Goal: Task Accomplishment & Management: Use online tool/utility

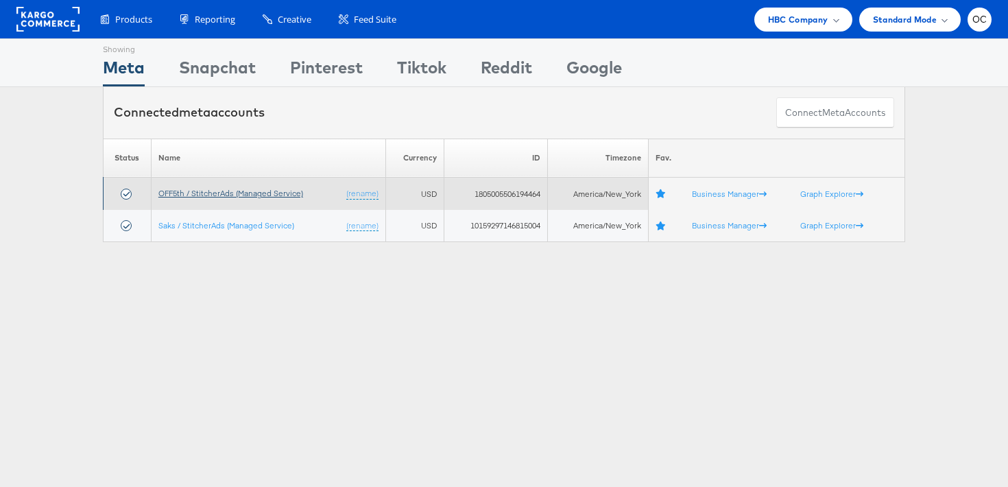
click at [226, 190] on link "OFF5th / StitcherAds (Managed Service)" at bounding box center [230, 193] width 145 height 10
click at [255, 194] on link "OFF5th / StitcherAds (Managed Service)" at bounding box center [230, 193] width 145 height 10
click at [174, 196] on link "OFF5th / StitcherAds (Managed Service)" at bounding box center [230, 193] width 145 height 10
click at [264, 199] on td "OFF5th / StitcherAds (Managed Service) (rename)" at bounding box center [268, 194] width 235 height 32
click at [261, 191] on link "OFF5th / StitcherAds (Managed Service)" at bounding box center [230, 193] width 145 height 10
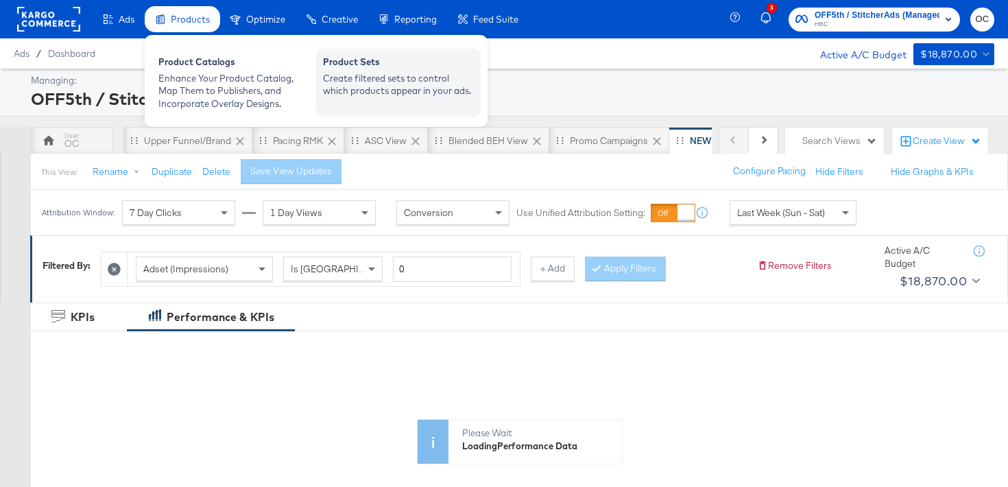
click at [352, 86] on div "Create filtered sets to control which products appear in your ads." at bounding box center [398, 84] width 151 height 25
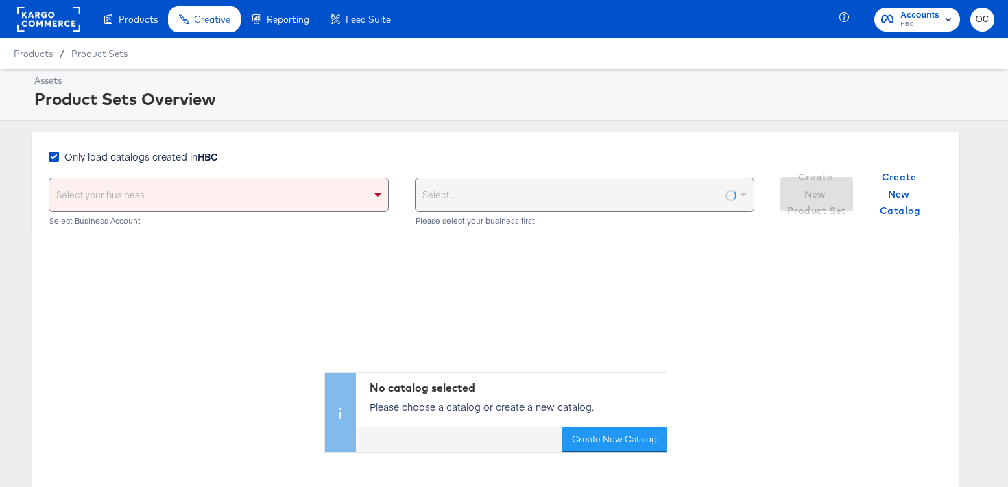
click at [196, 161] on span "Only load catalogs created in HBC" at bounding box center [141, 157] width 154 height 14
click at [0, 0] on input "Only load catalogs created in HBC" at bounding box center [0, 0] width 0 height 0
click at [216, 189] on div "Select your business" at bounding box center [218, 194] width 339 height 33
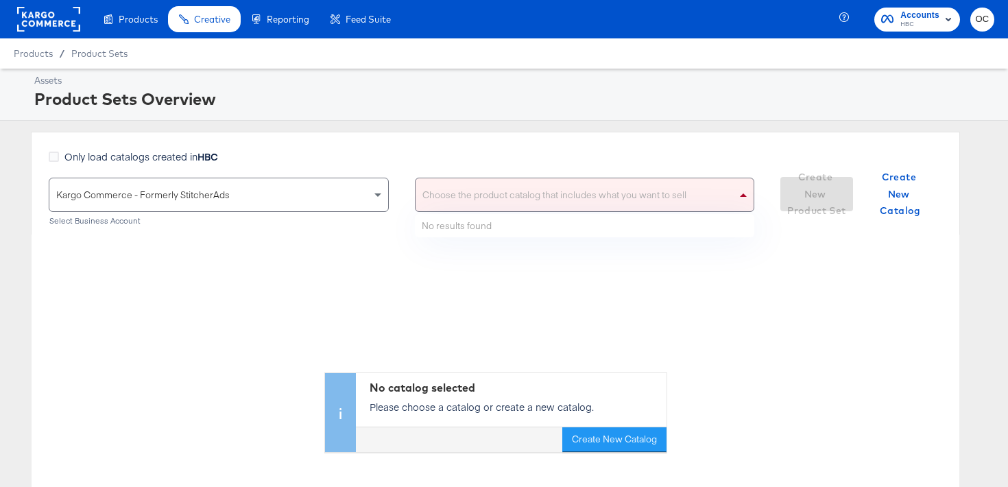
click at [466, 181] on div "Choose the product catalog that includes what you want to sell" at bounding box center [585, 194] width 339 height 33
type input "versa"
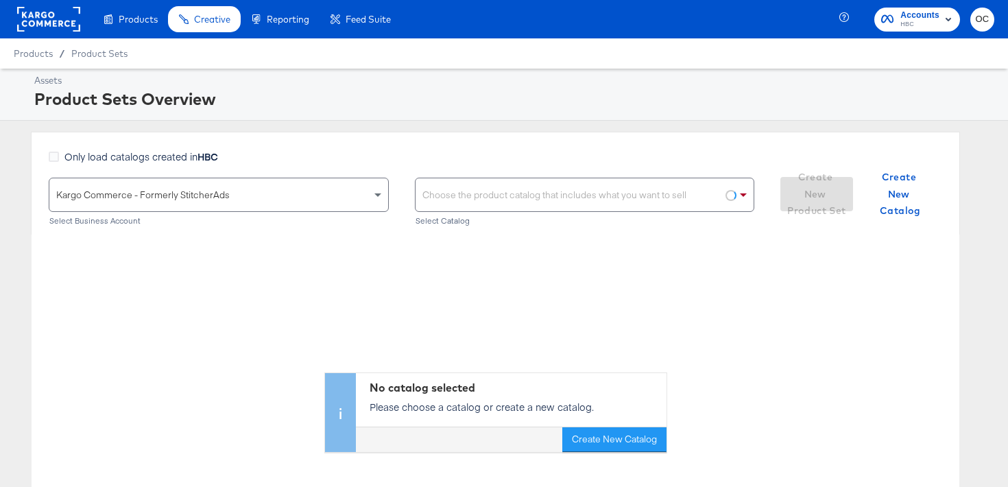
click at [508, 197] on div "Choose the product catalog that includes what you want to sell" at bounding box center [585, 194] width 339 height 33
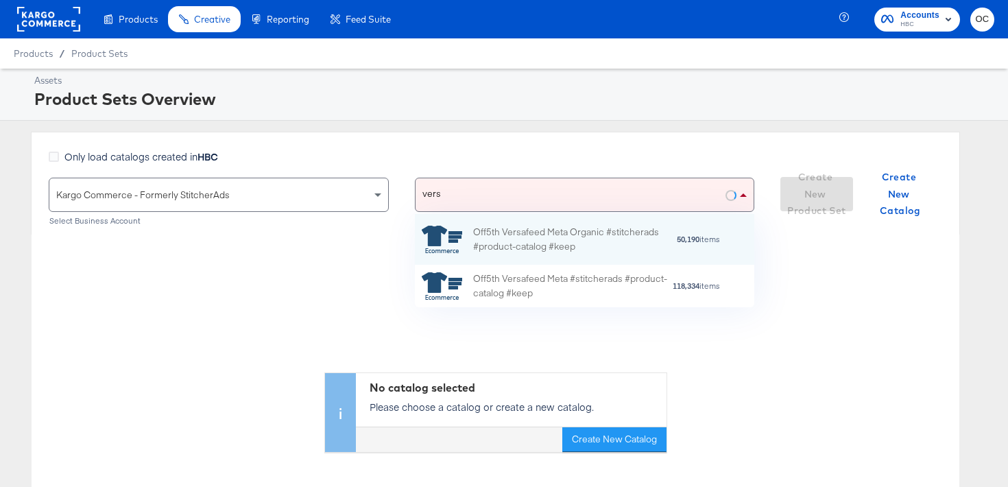
scroll to position [0, 1]
type input "versa"
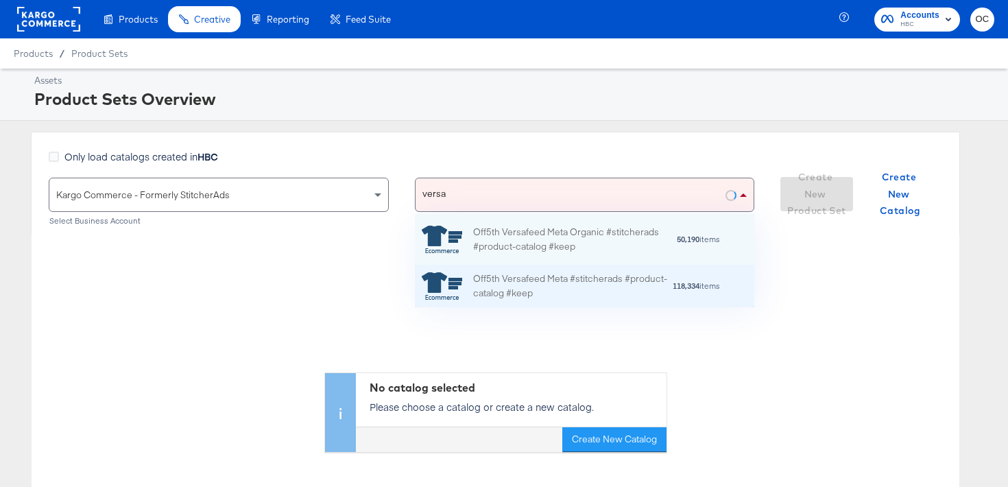
click at [506, 283] on div "Off5th Versafeed Meta #stitcherads #product-catalog #keep" at bounding box center [572, 286] width 199 height 29
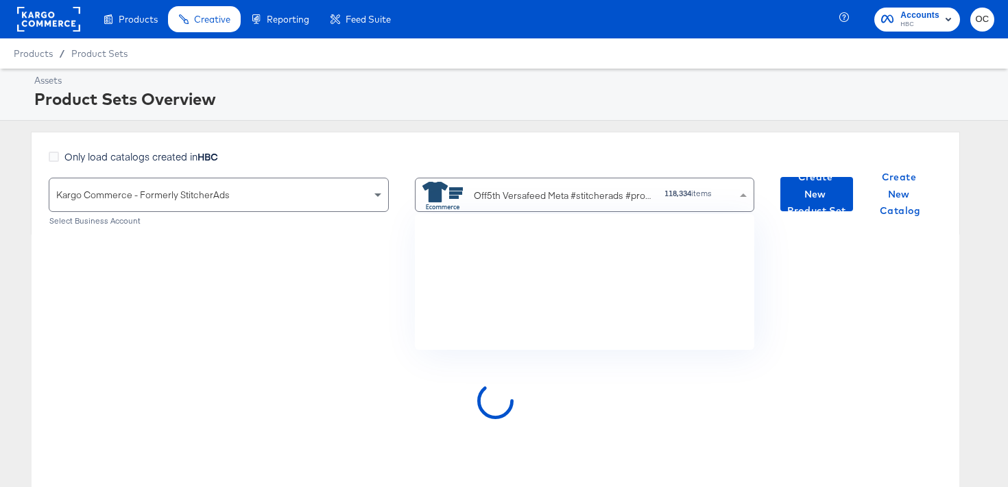
scroll to position [136, 340]
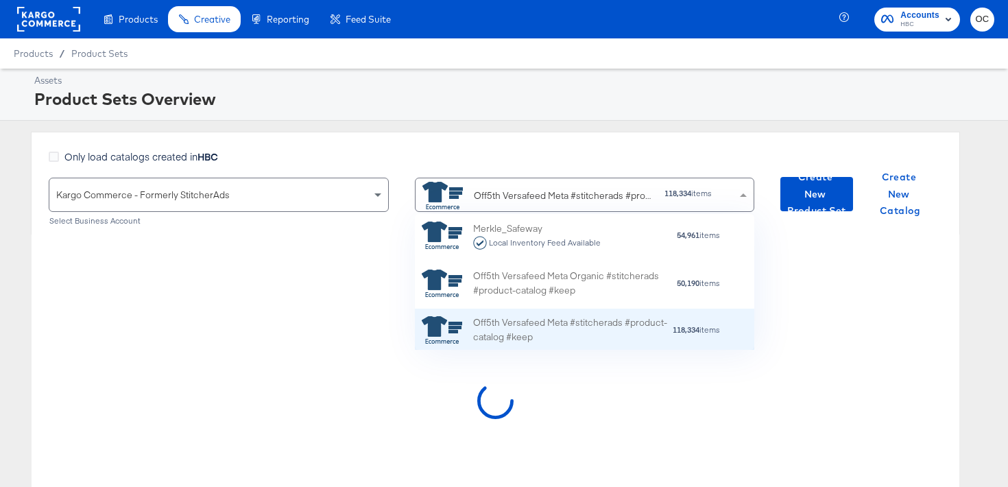
click at [478, 325] on div "Off5th Versafeed Meta #stitcherads #product-catalog #keep" at bounding box center [572, 330] width 199 height 29
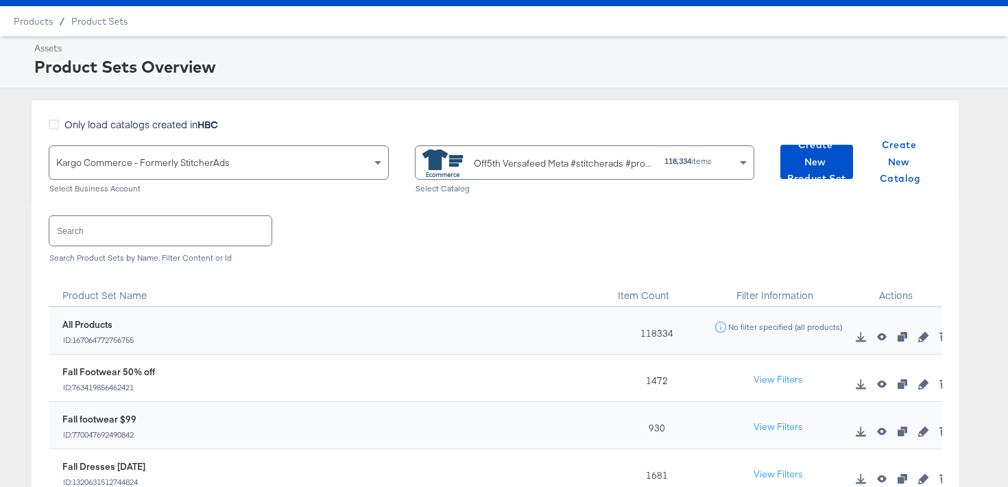
scroll to position [57, 0]
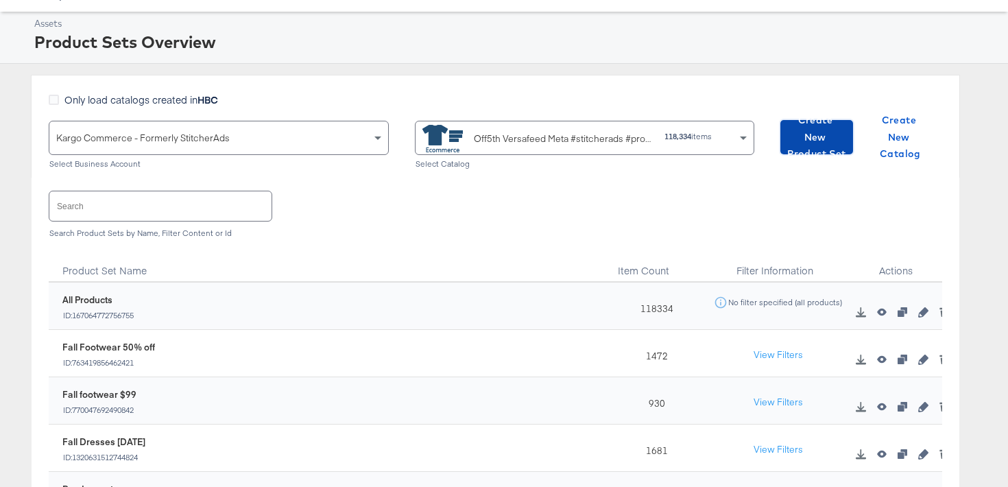
click at [835, 137] on span "Create New Product Set" at bounding box center [817, 137] width 62 height 51
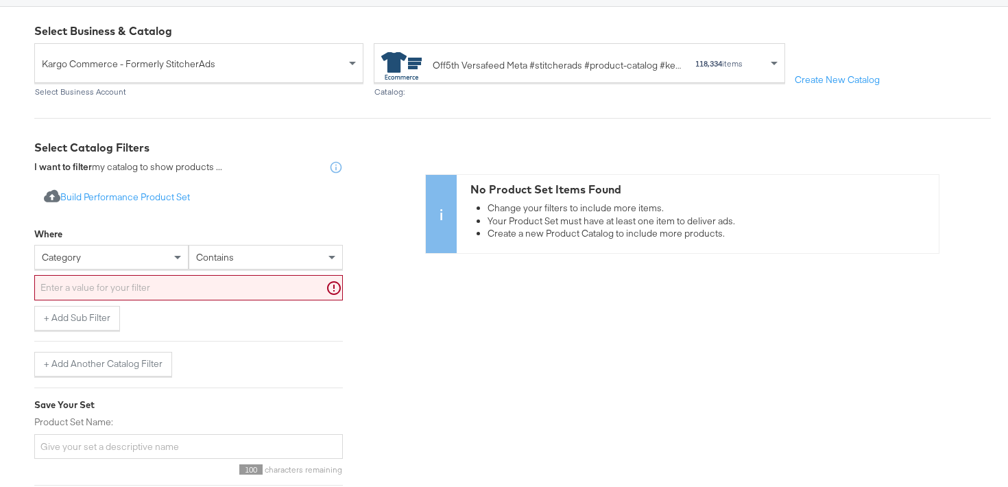
scroll to position [154, 0]
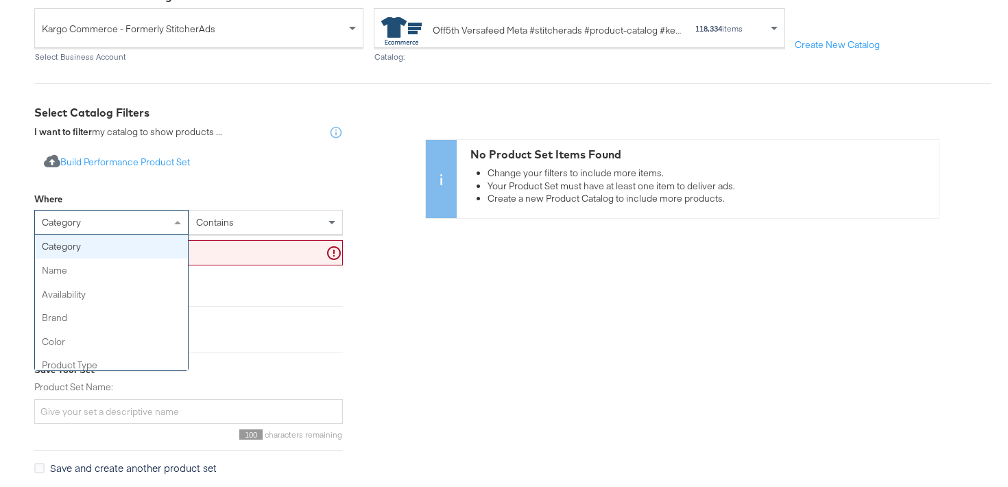
click at [146, 218] on div "category" at bounding box center [111, 222] width 153 height 23
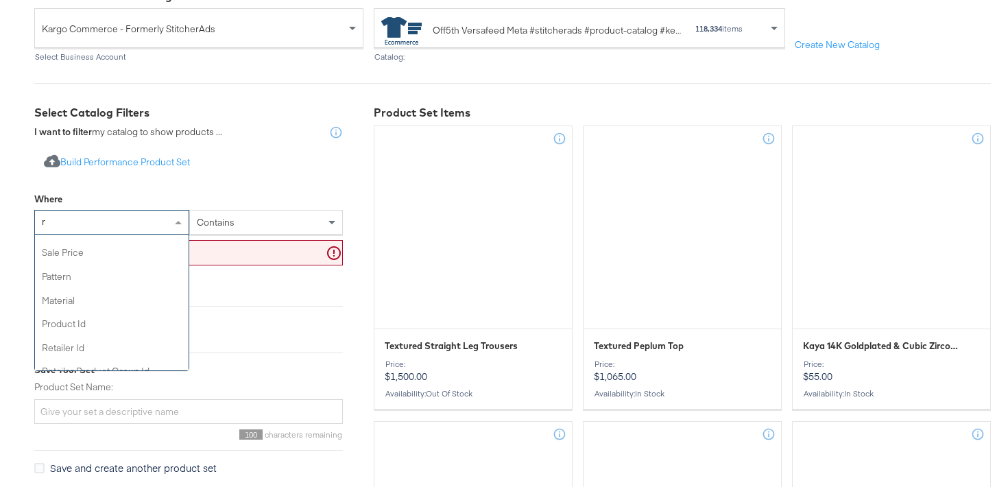
scroll to position [0, 0]
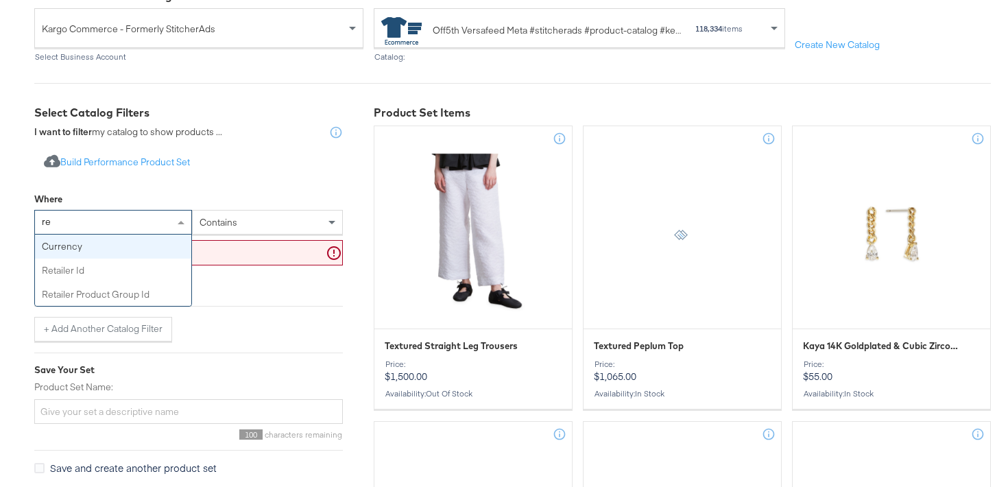
type input "ret"
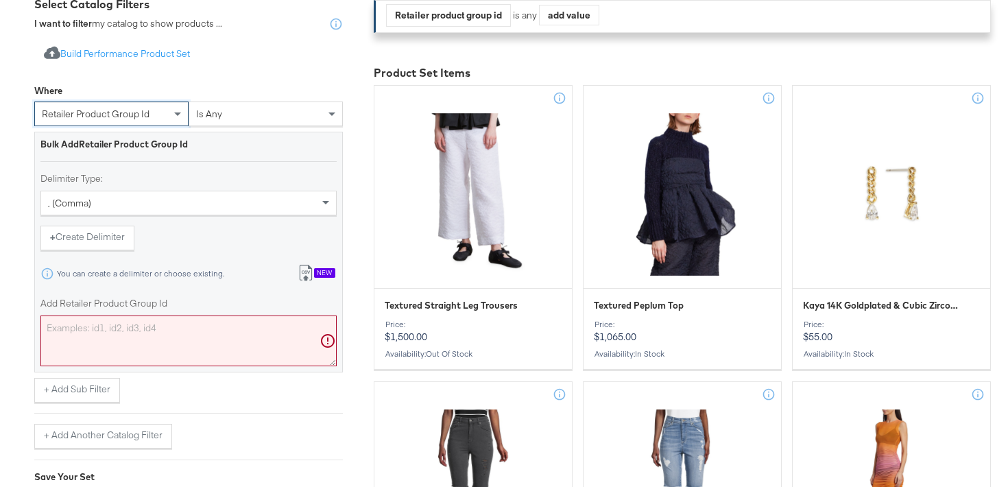
scroll to position [358, 0]
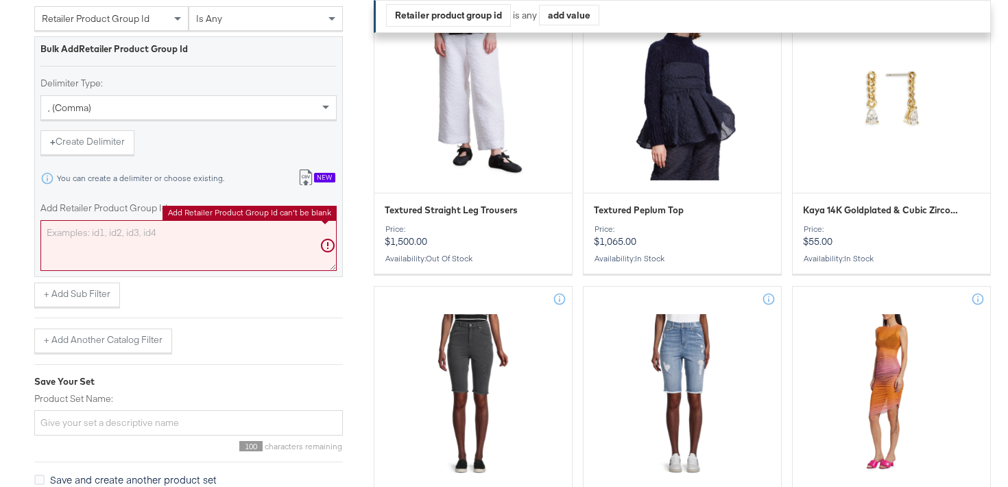
click at [131, 236] on textarea "Add Retailer Product Group Id" at bounding box center [188, 245] width 296 height 51
paste textarea "0400022029022,0400022590342,0400021267572,0400024223575,0400022029021,040002083…"
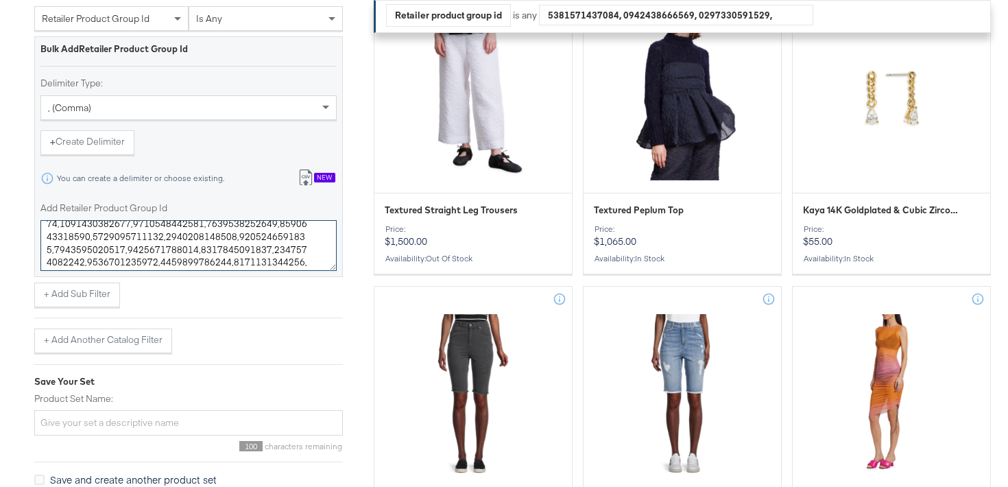
scroll to position [4103, 0]
type textarea "0400022029022,0400022590342,0400021267572,0400024223575,0400022029021,040002083…"
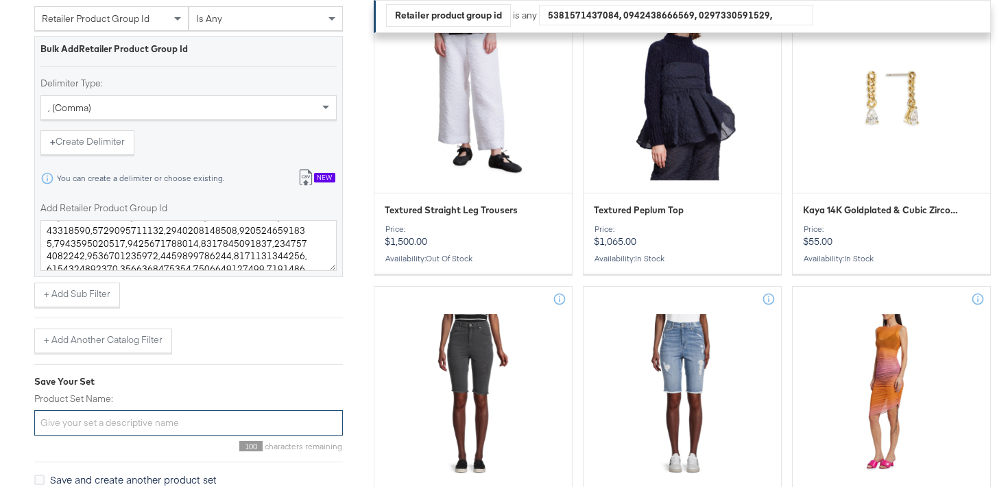
click at [137, 416] on input "Product Set Name:" at bounding box center [188, 422] width 309 height 25
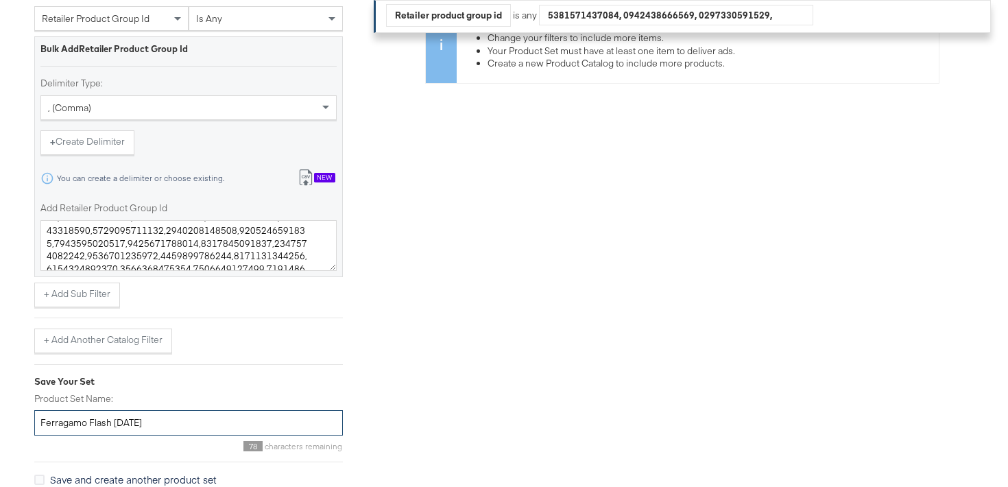
scroll to position [408, 0]
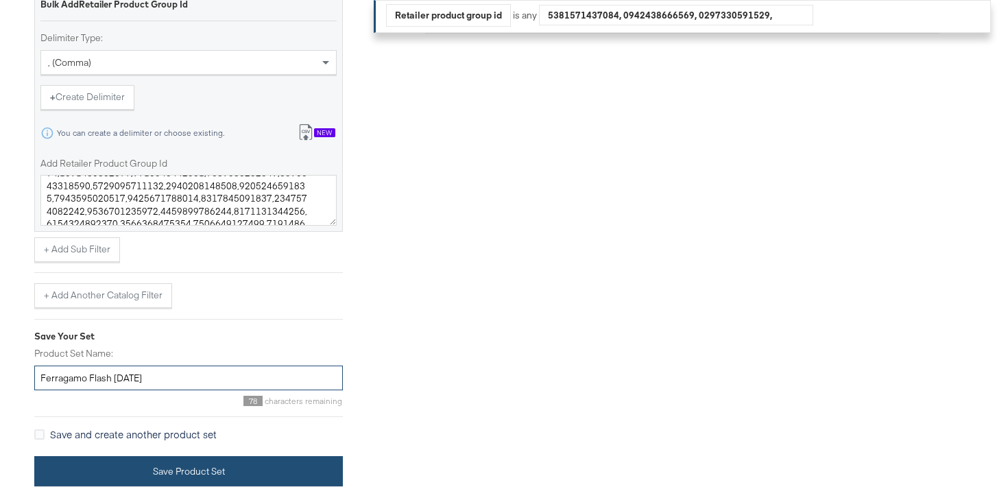
type input "Ferragamo Flash SEPT25"
click at [161, 463] on button "Save Product Set" at bounding box center [188, 471] width 309 height 31
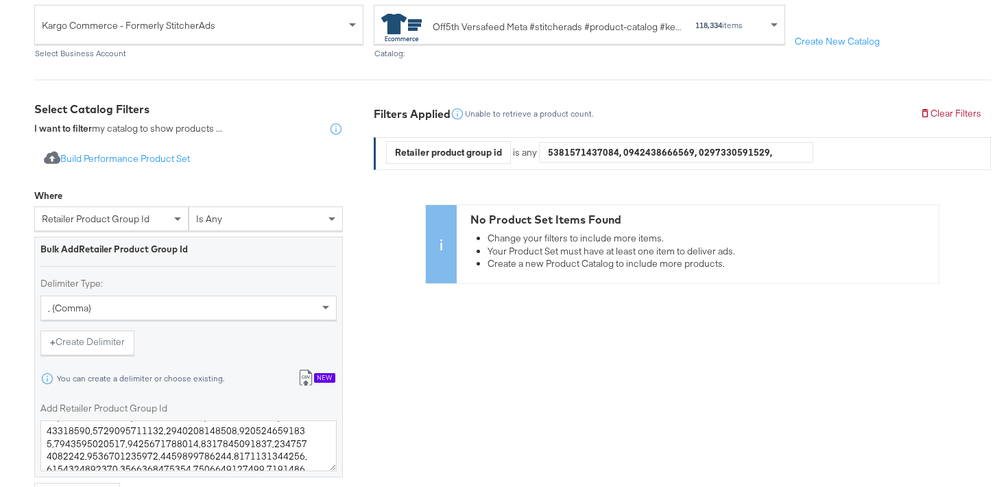
scroll to position [161, 0]
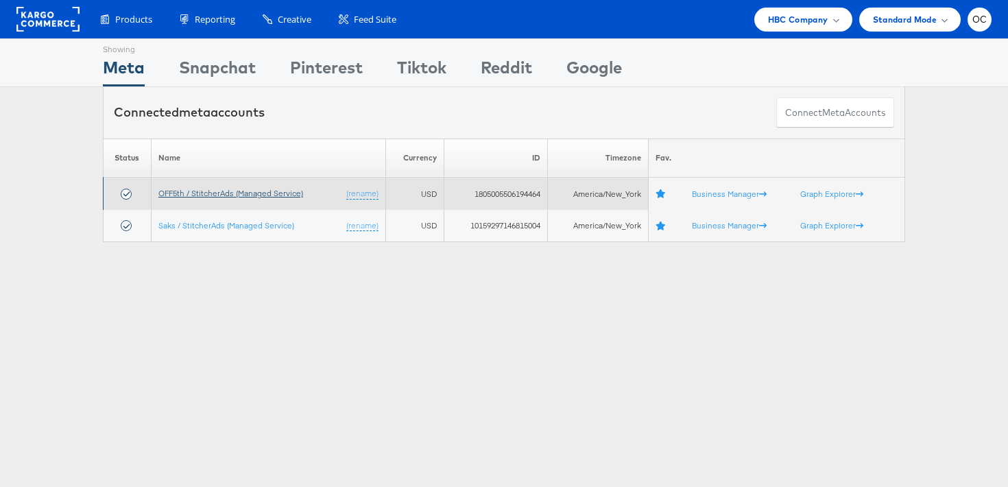
click at [272, 191] on link "OFF5th / StitcherAds (Managed Service)" at bounding box center [230, 193] width 145 height 10
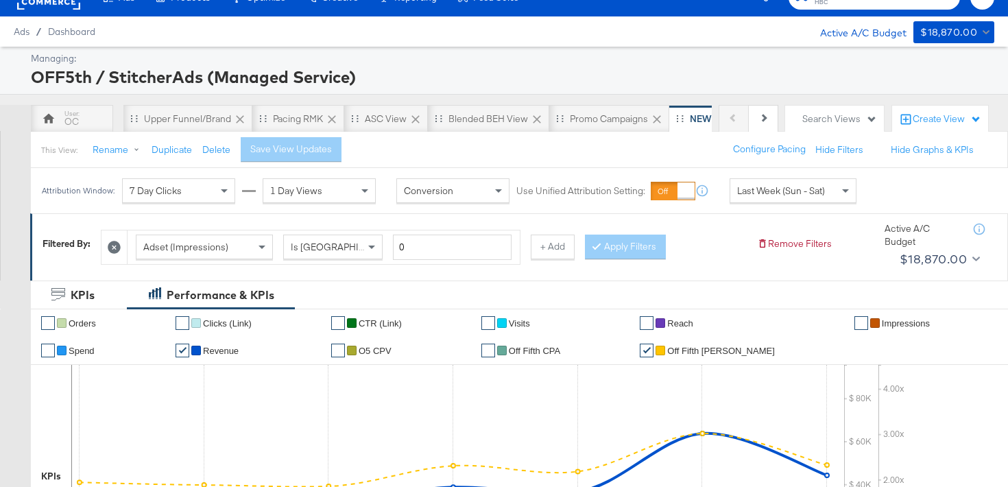
scroll to position [23, 0]
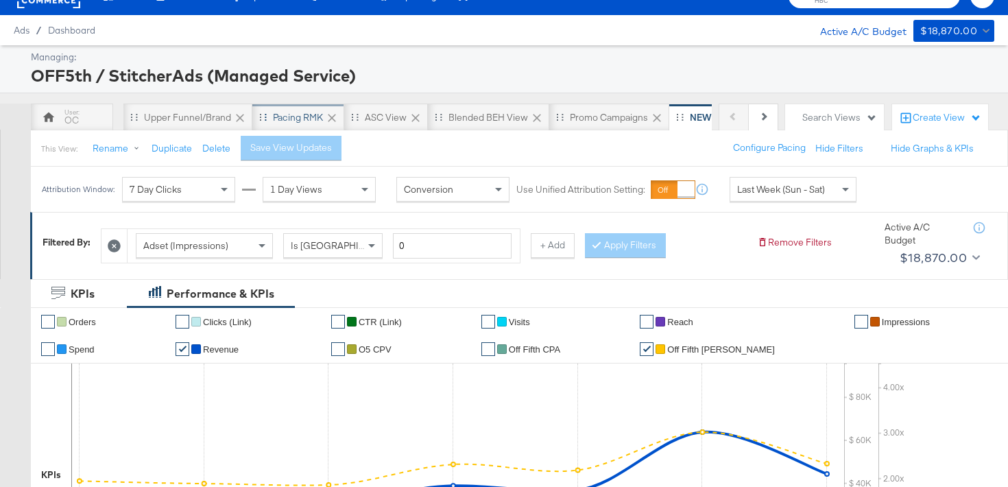
click at [285, 121] on div "Pacing RMK" at bounding box center [298, 117] width 50 height 13
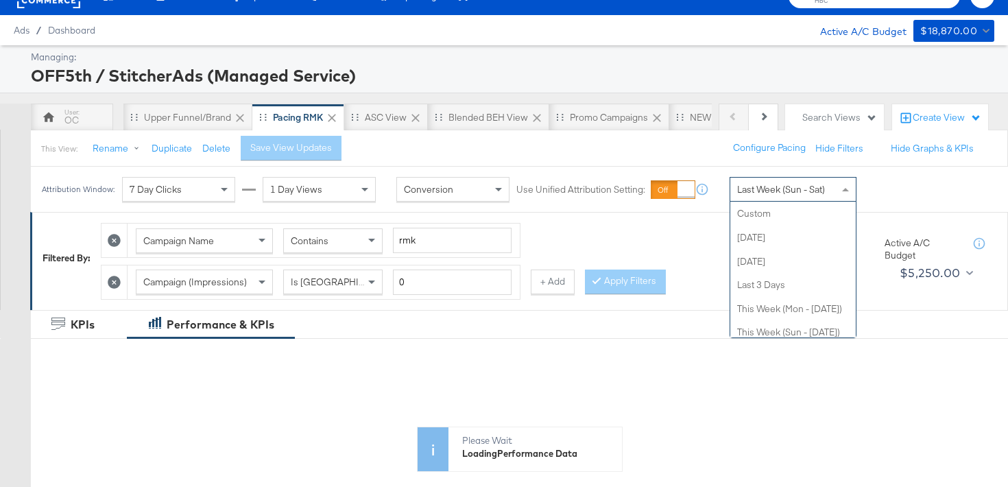
click at [767, 196] on div "Last Week (Sun - Sat)" at bounding box center [794, 189] width 126 height 23
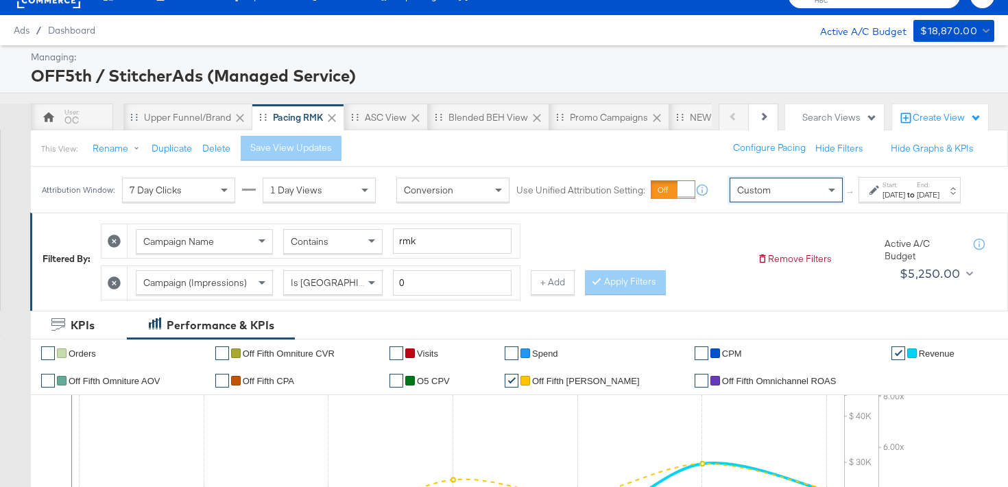
click at [906, 200] on strong "to" at bounding box center [912, 194] width 12 height 10
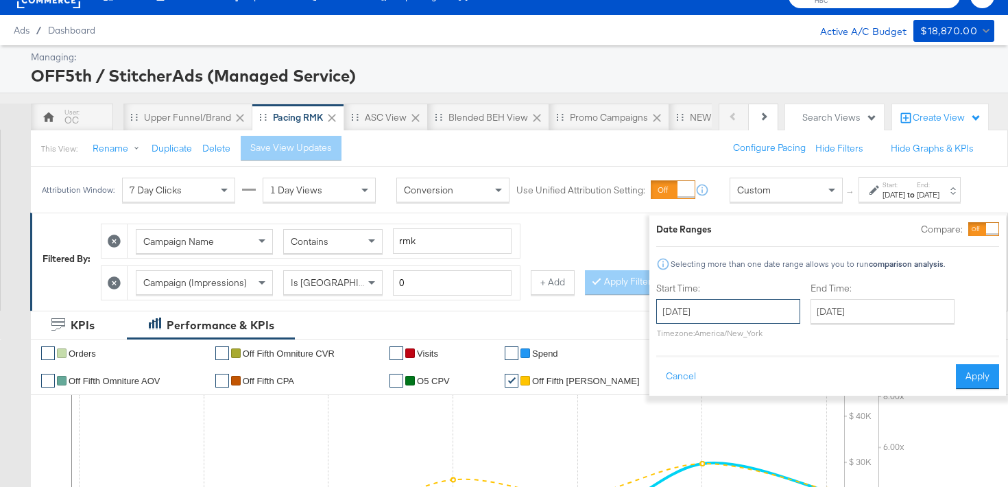
click at [733, 311] on input "[DATE]" at bounding box center [729, 311] width 144 height 25
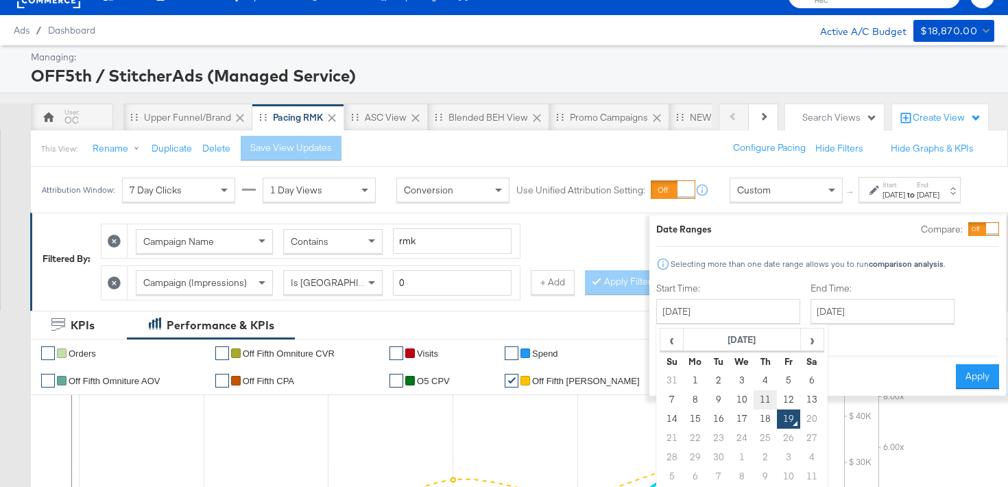
click at [754, 394] on td "11" at bounding box center [765, 399] width 23 height 19
type input "[DATE]"
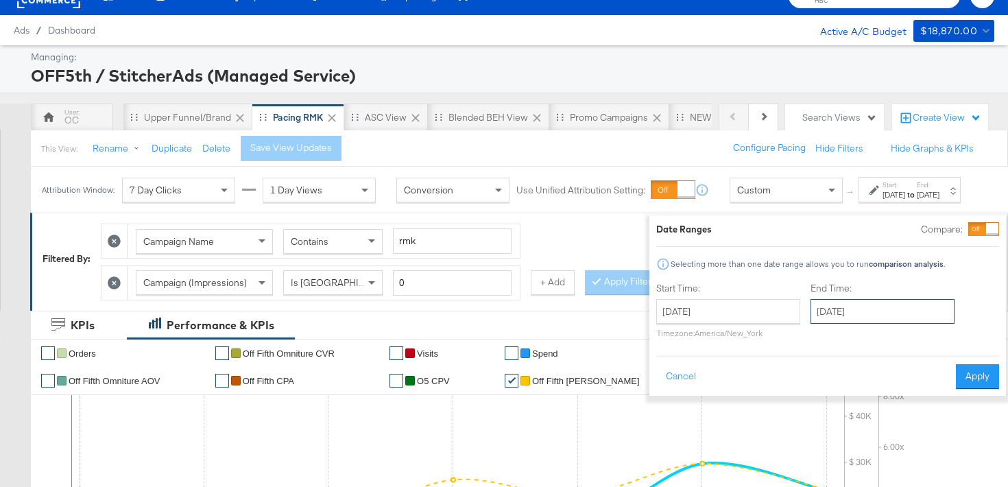
click at [840, 320] on input "[DATE]" at bounding box center [883, 311] width 144 height 25
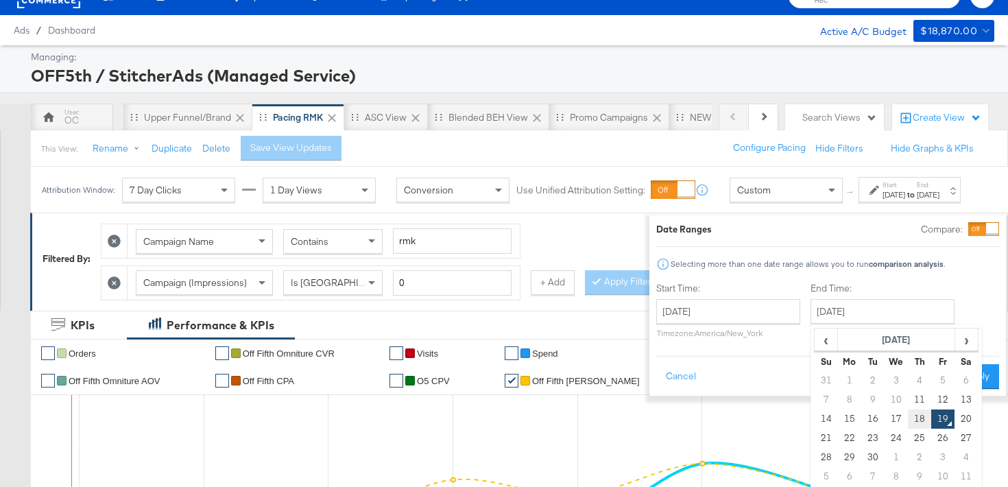
click at [908, 410] on td "18" at bounding box center [919, 419] width 23 height 19
type input "[DATE]"
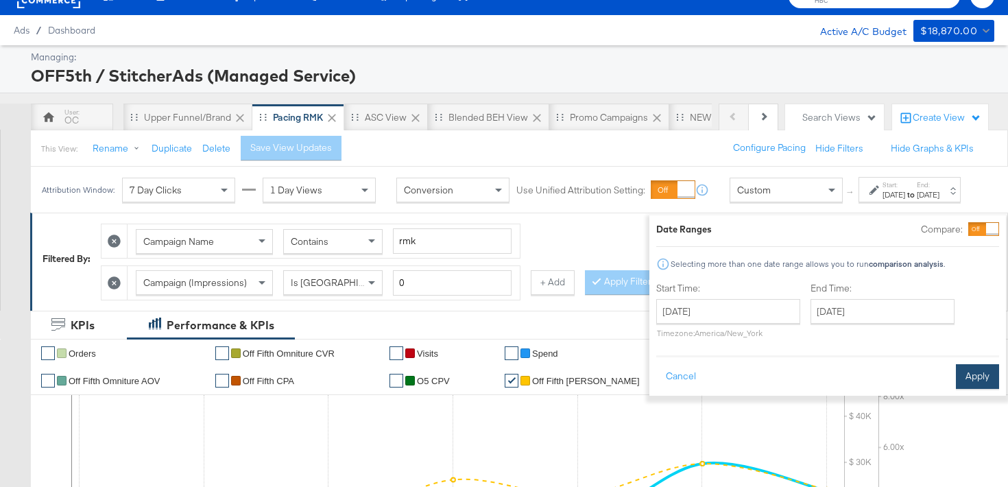
click at [966, 378] on button "Apply" at bounding box center [977, 376] width 43 height 25
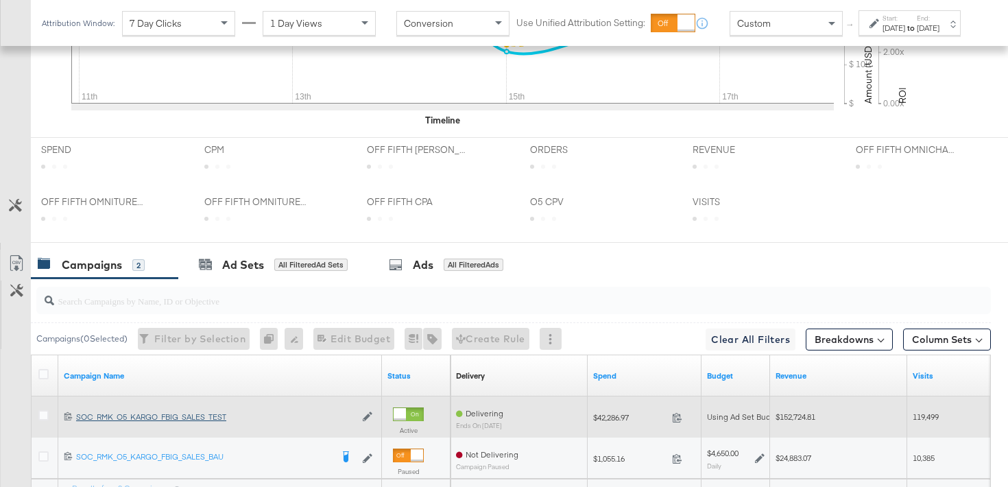
scroll to position [668, 0]
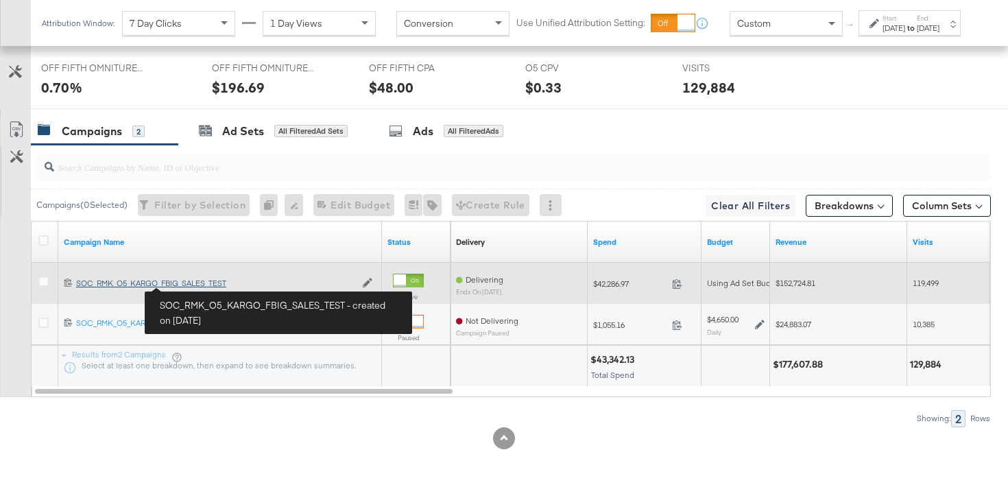
click at [196, 286] on div "SOC_RMK_O5_KARGO_FBIG_SALES_TEST SOC_RMK_O5_KARGO_FBIG_SALES_TEST" at bounding box center [215, 283] width 279 height 11
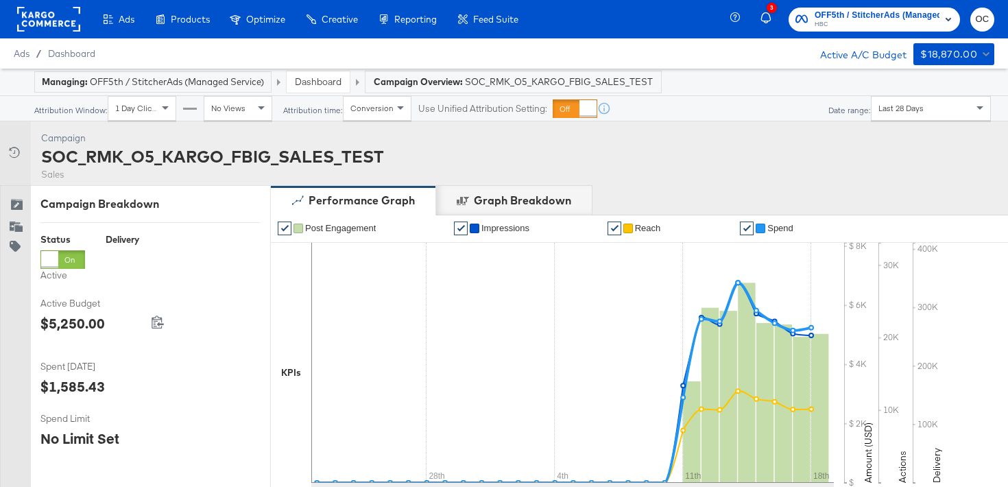
click at [897, 112] on span "Last 28 Days" at bounding box center [901, 108] width 45 height 10
click at [972, 113] on div "Start: [DATE] to End: [DATE]" at bounding box center [940, 108] width 102 height 25
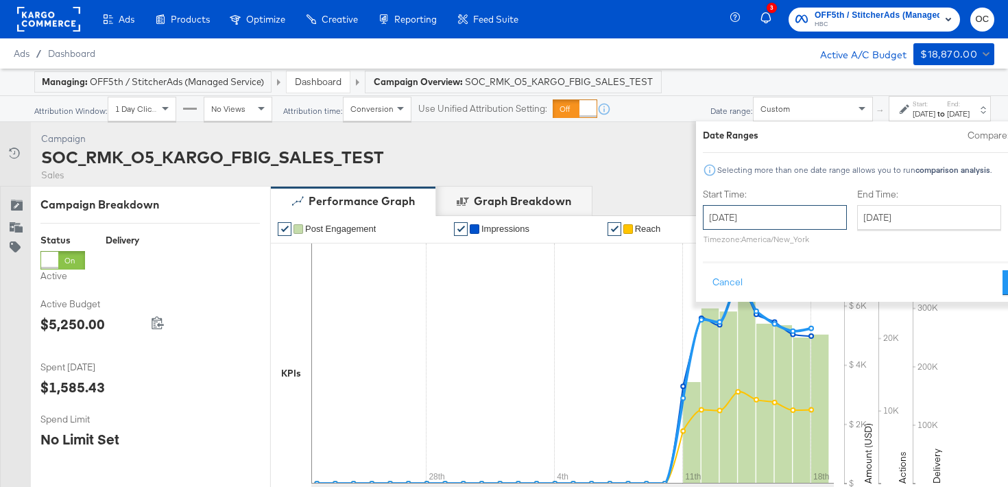
click at [747, 223] on input "[DATE]" at bounding box center [775, 217] width 144 height 25
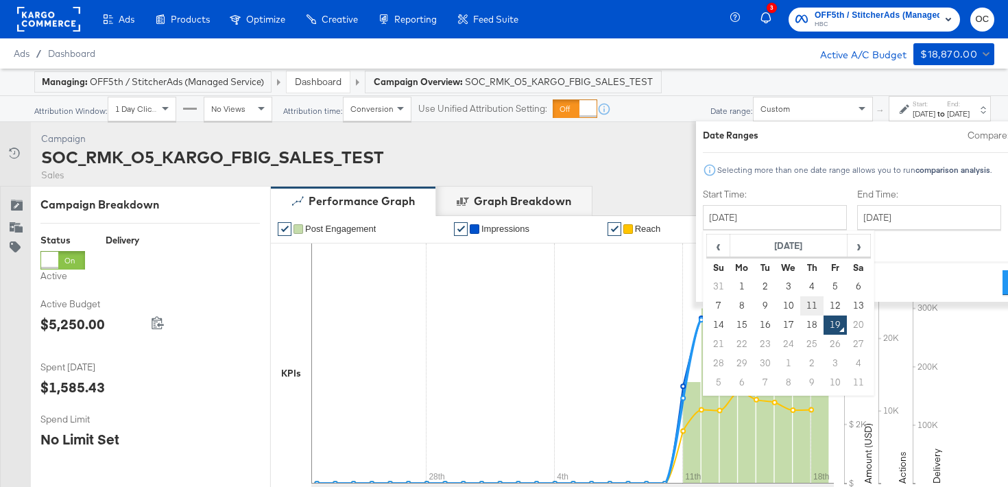
click at [801, 303] on td "11" at bounding box center [812, 305] width 23 height 19
type input "[DATE]"
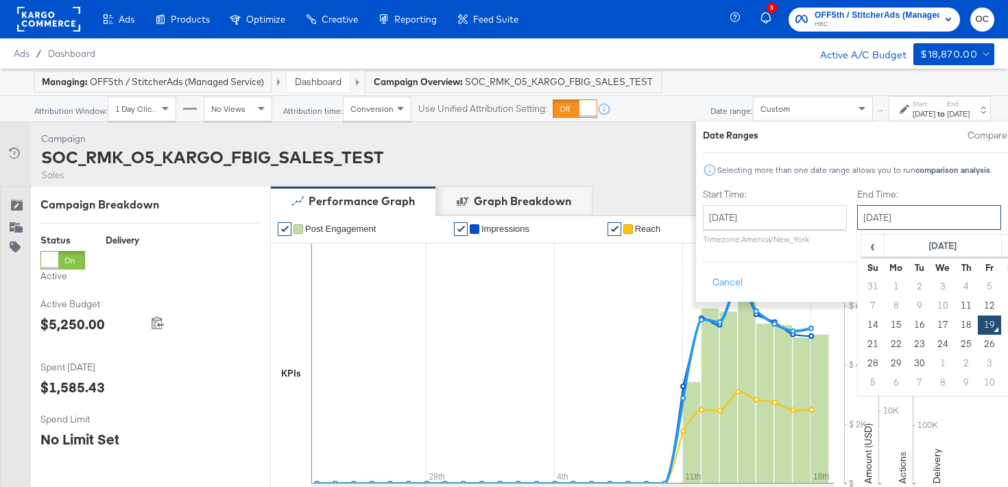
click at [894, 224] on input "[DATE]" at bounding box center [930, 217] width 144 height 25
click at [955, 323] on td "18" at bounding box center [966, 325] width 23 height 19
type input "[DATE]"
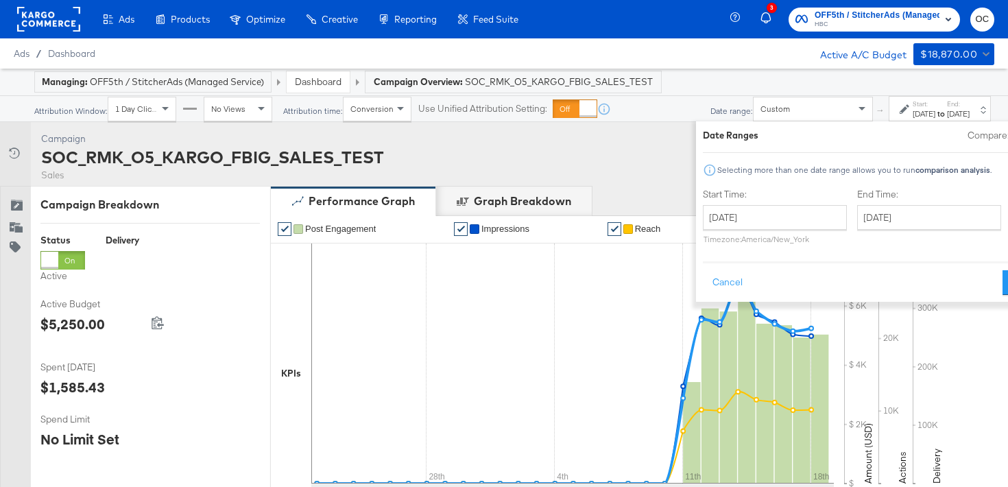
click at [940, 292] on div "Cancel Apply" at bounding box center [874, 278] width 343 height 34
click at [1003, 287] on button "Apply" at bounding box center [1024, 282] width 43 height 25
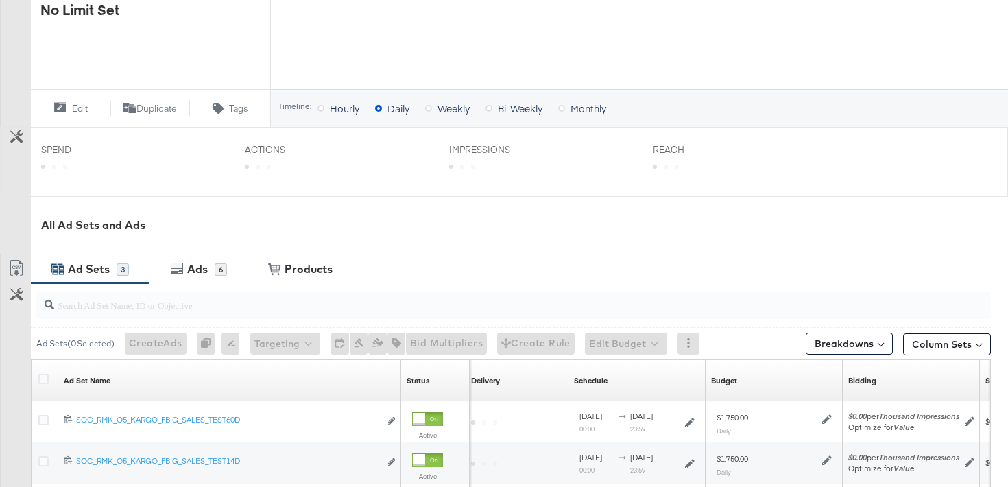
scroll to position [645, 0]
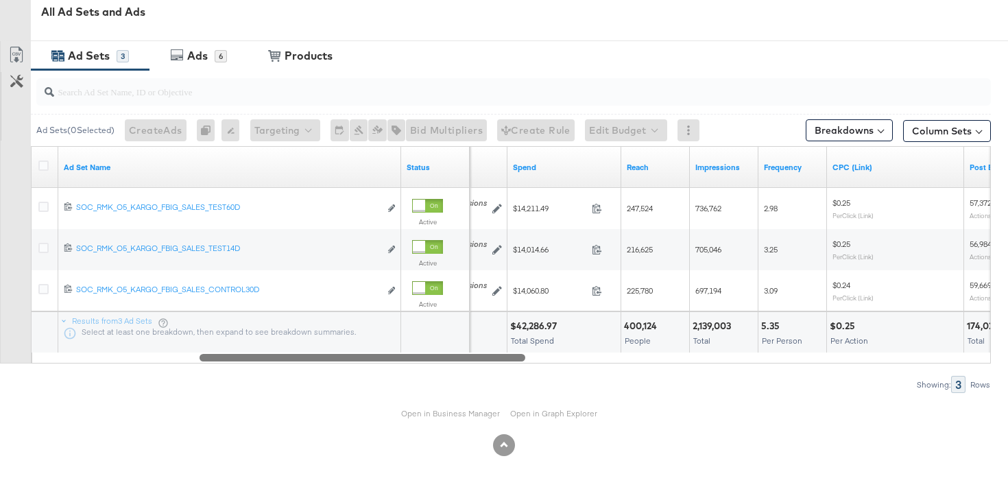
drag, startPoint x: 342, startPoint y: 359, endPoint x: 505, endPoint y: 316, distance: 168.2
click at [505, 316] on div "Ad Set Name Status Bidding Spend Reach Impressions Frequency CPC (Link) Post En…" at bounding box center [511, 254] width 960 height 217
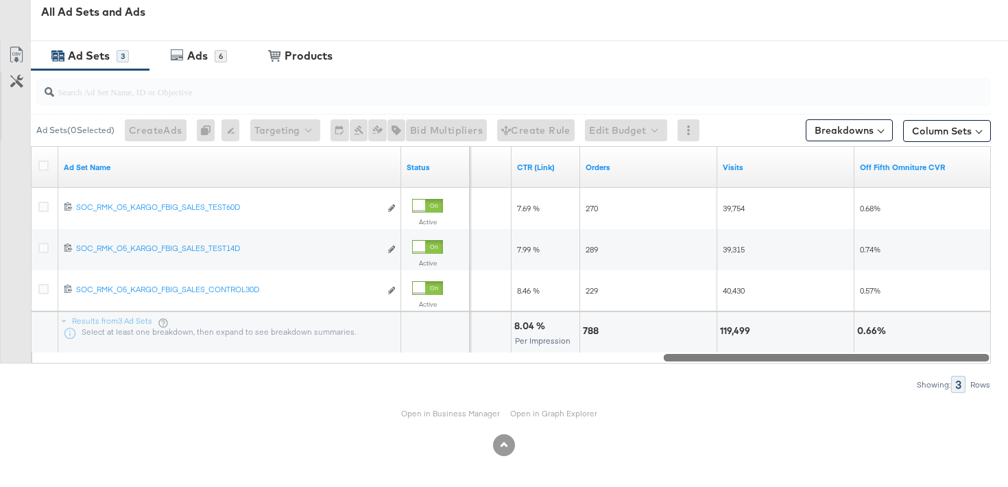
drag, startPoint x: 517, startPoint y: 359, endPoint x: 1001, endPoint y: 264, distance: 493.5
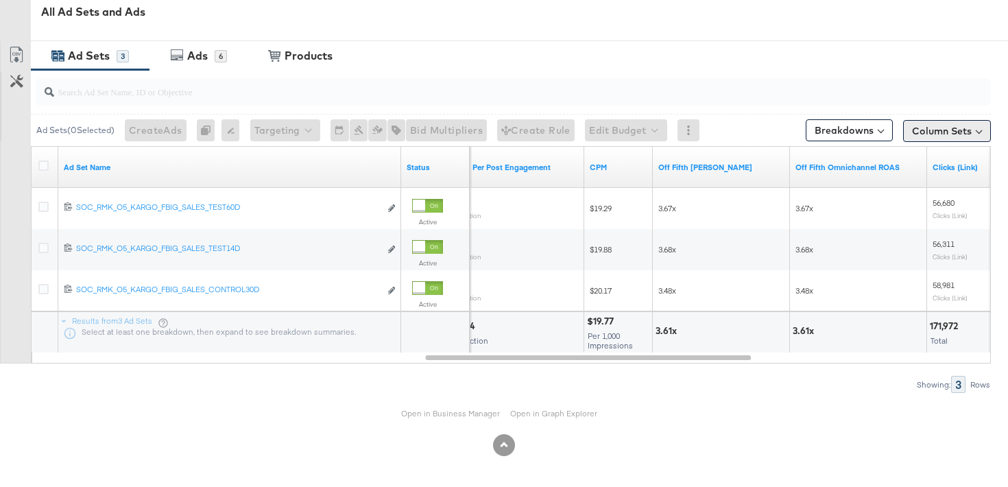
click at [928, 136] on button "Column Sets" at bounding box center [948, 131] width 88 height 22
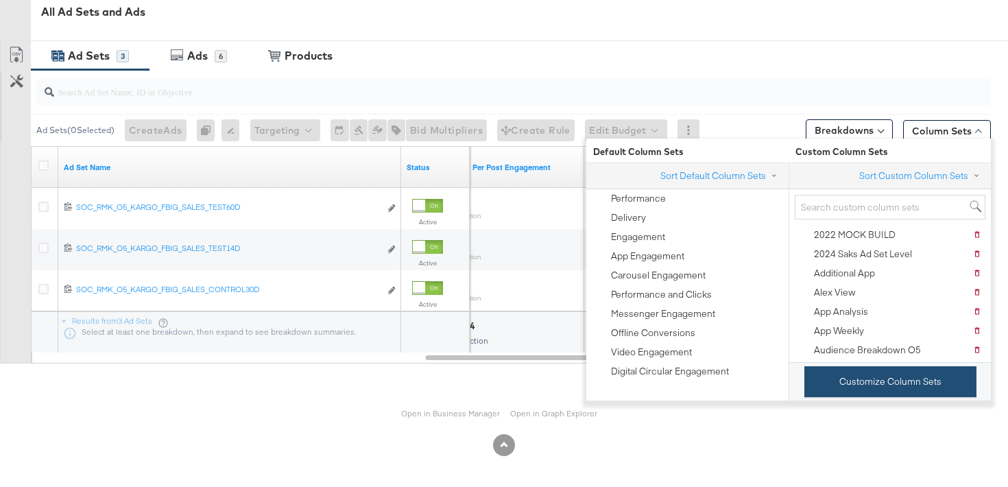
click at [828, 388] on button "Customize Column Sets" at bounding box center [891, 381] width 172 height 31
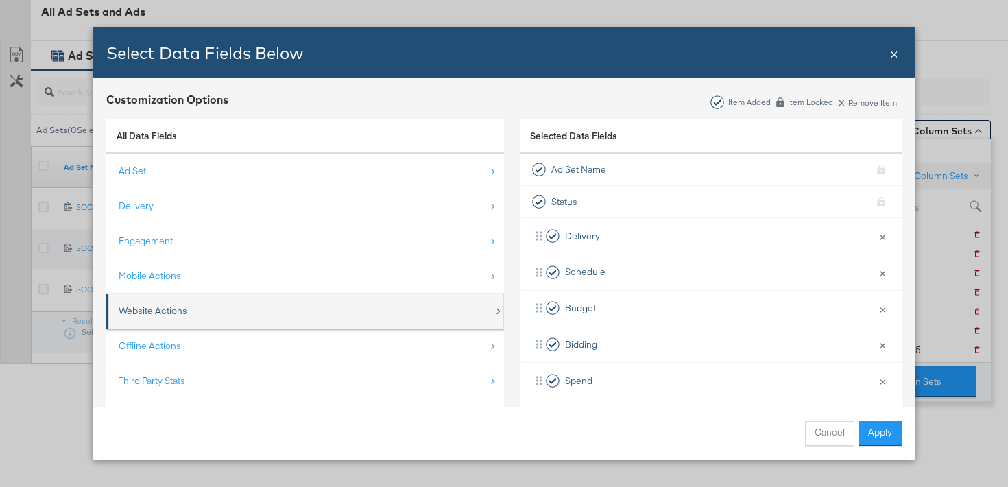
scroll to position [20, 0]
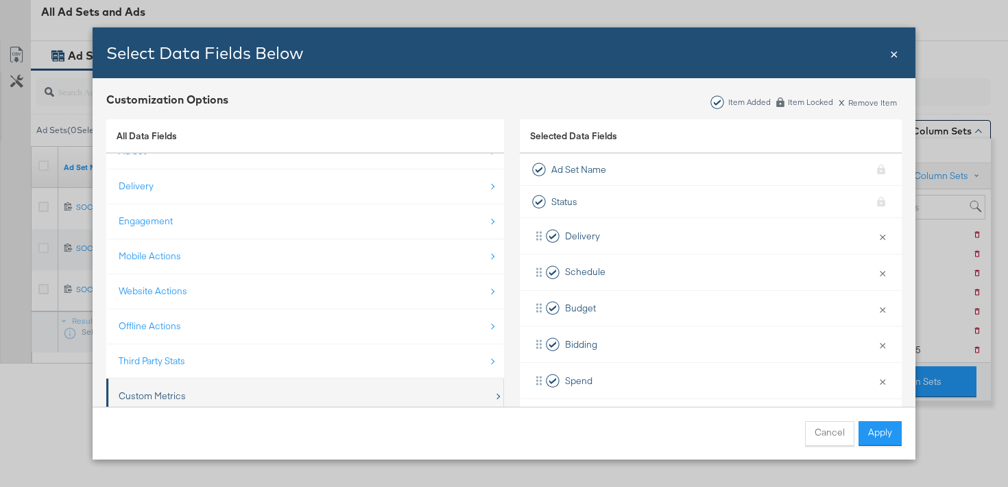
click at [304, 397] on div "Custom Metrics" at bounding box center [306, 396] width 375 height 28
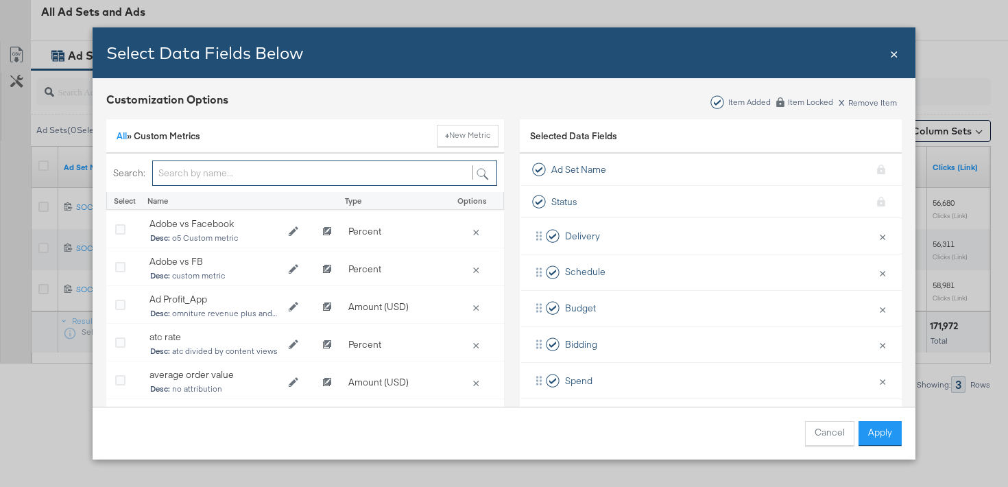
click at [222, 172] on input "Bulk Add Locations Modal" at bounding box center [324, 173] width 345 height 25
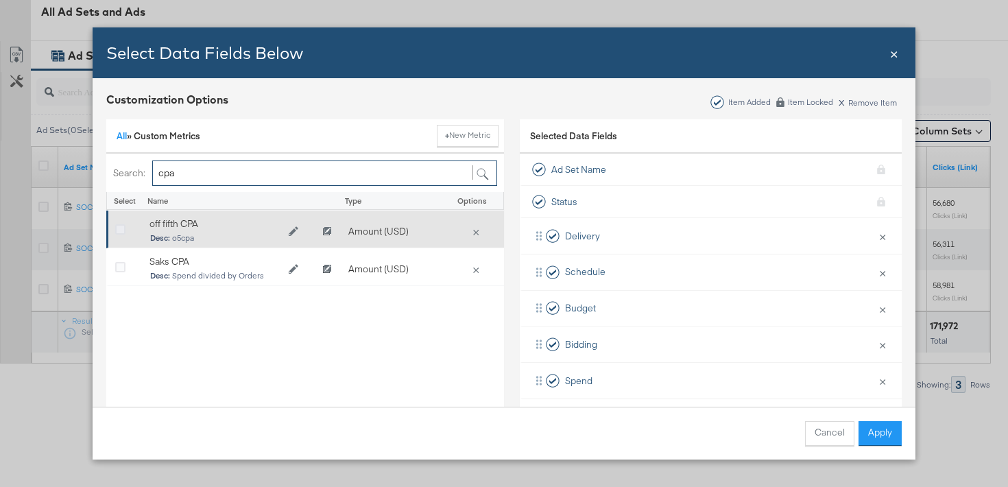
type input "cpa"
click at [121, 227] on icon "Bulk Add Locations Modal" at bounding box center [120, 230] width 10 height 10
click at [0, 0] on input "Bulk Add Locations Modal" at bounding box center [0, 0] width 0 height 0
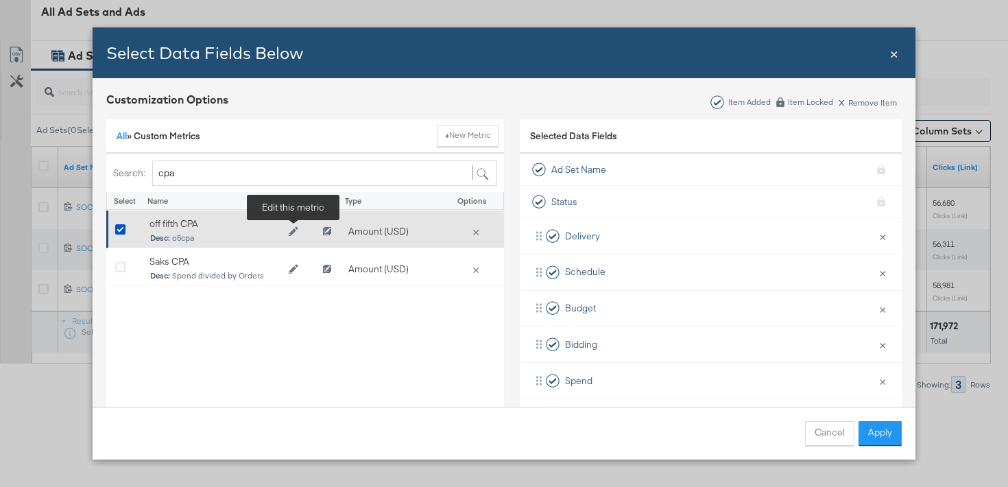
click at [291, 235] on icon "Edit off fifth CPA" at bounding box center [294, 232] width 10 height 10
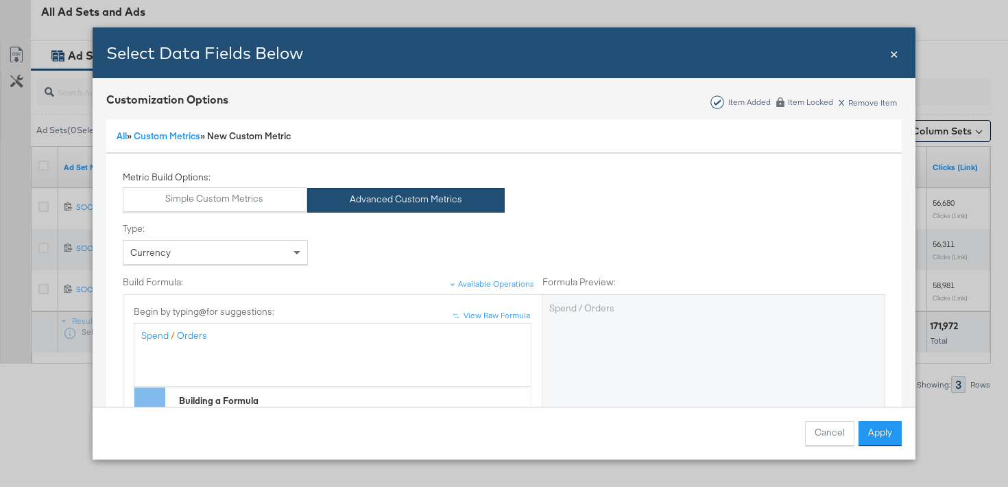
scroll to position [21, 0]
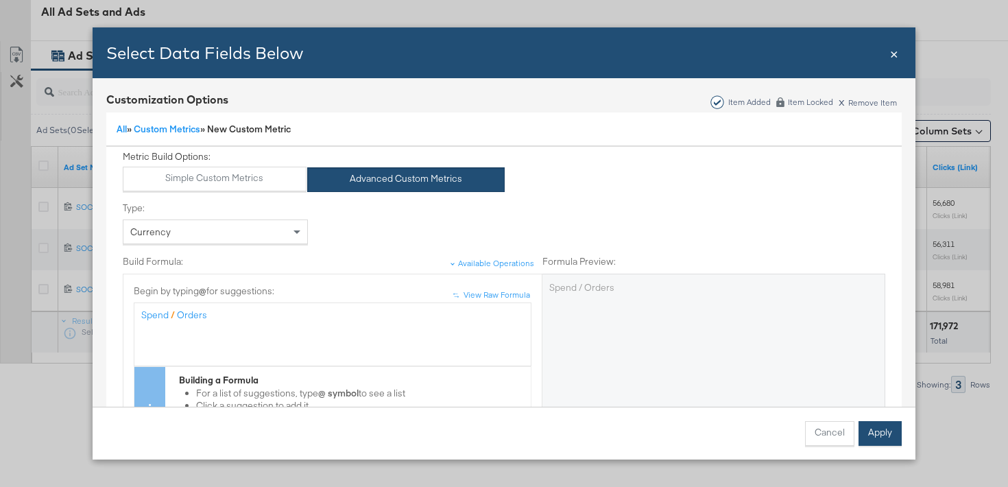
click at [875, 436] on button "Apply" at bounding box center [880, 433] width 43 height 25
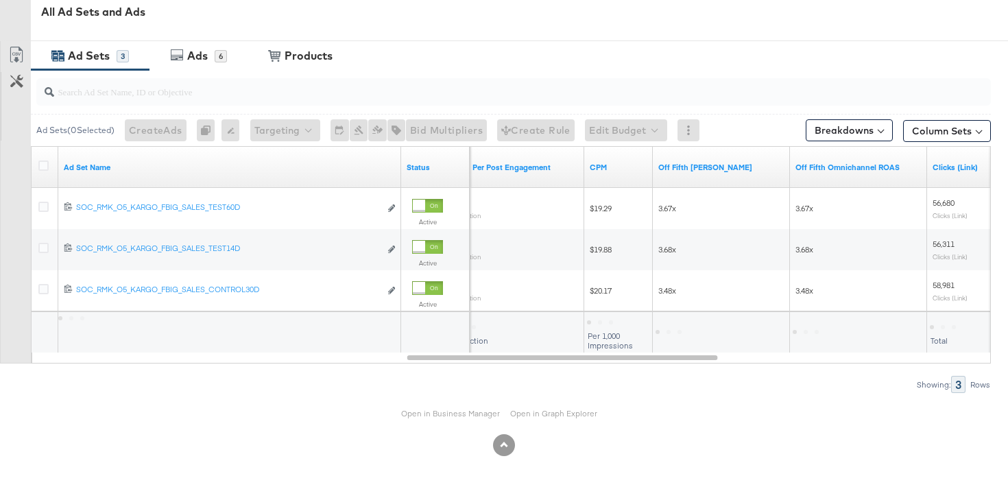
scroll to position [0, 0]
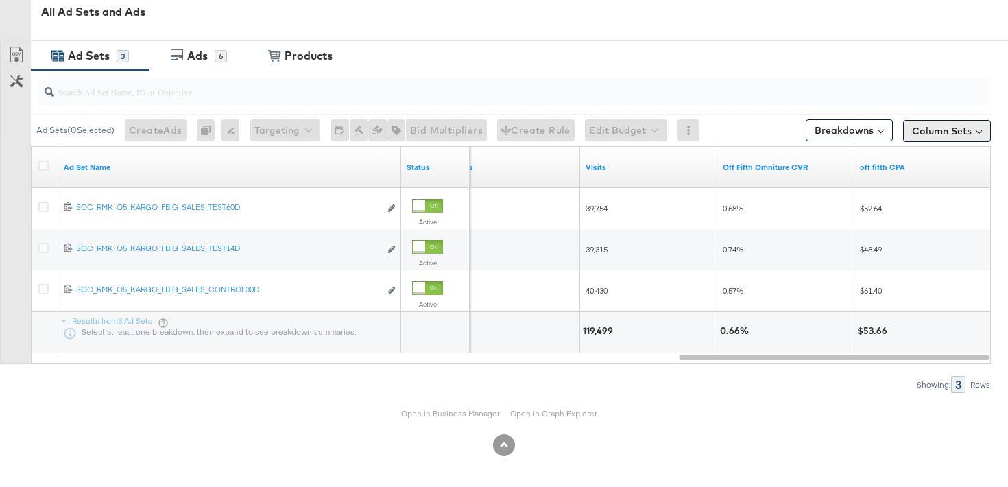
click at [934, 135] on button "Column Sets" at bounding box center [948, 131] width 88 height 22
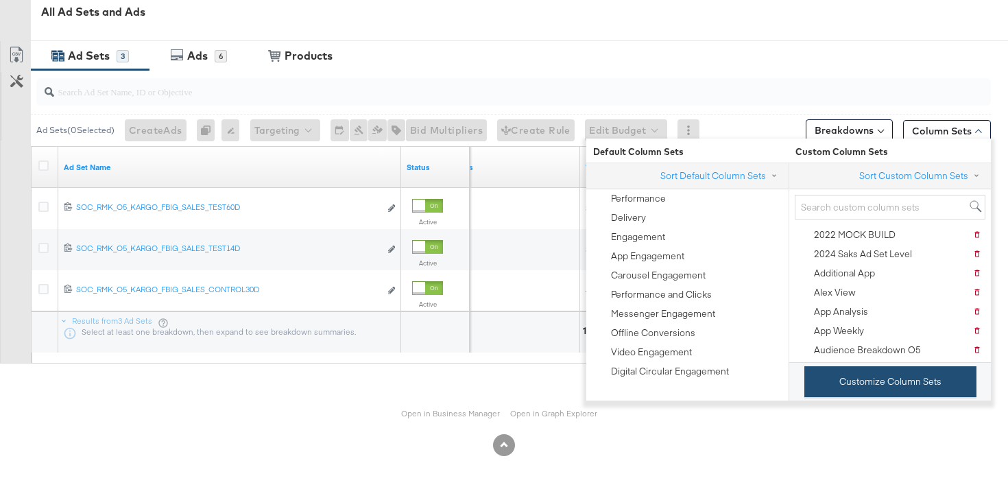
click at [819, 378] on button "Customize Column Sets" at bounding box center [891, 381] width 172 height 31
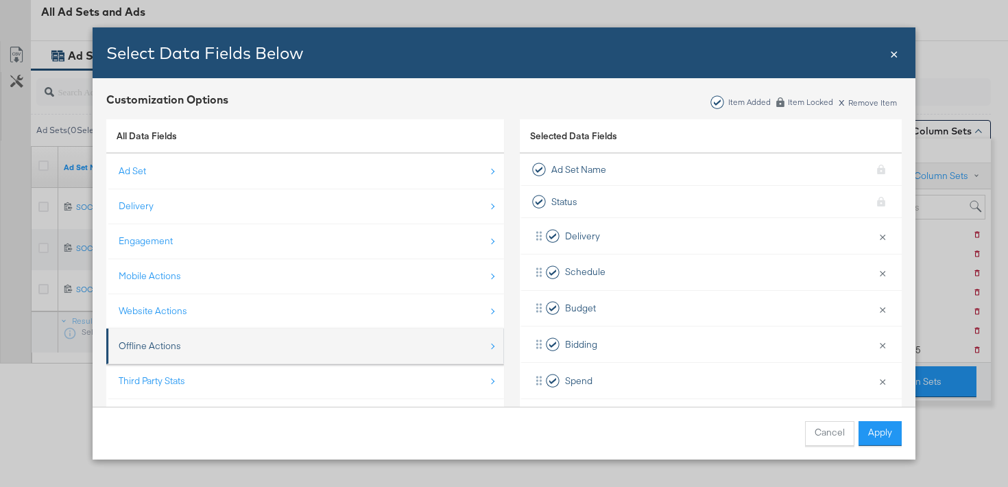
scroll to position [20, 0]
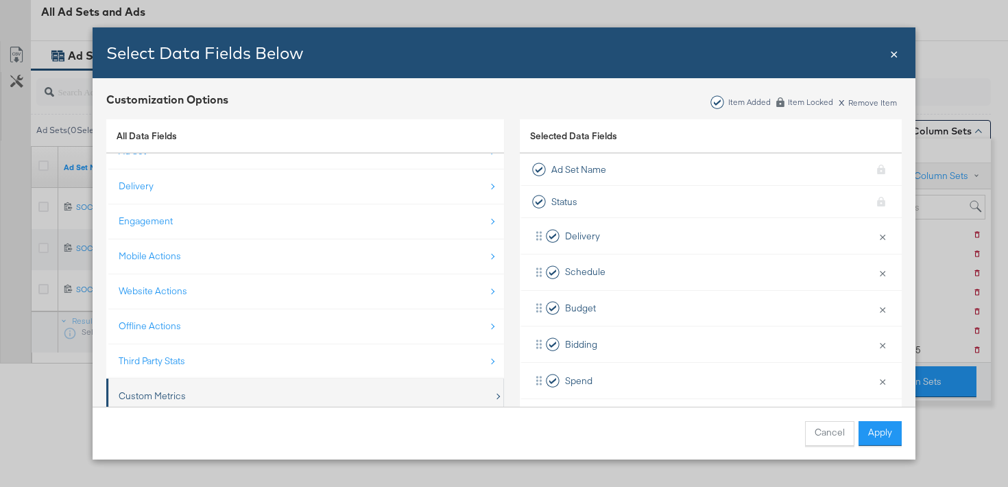
click at [248, 393] on div "Custom Metrics" at bounding box center [306, 396] width 375 height 28
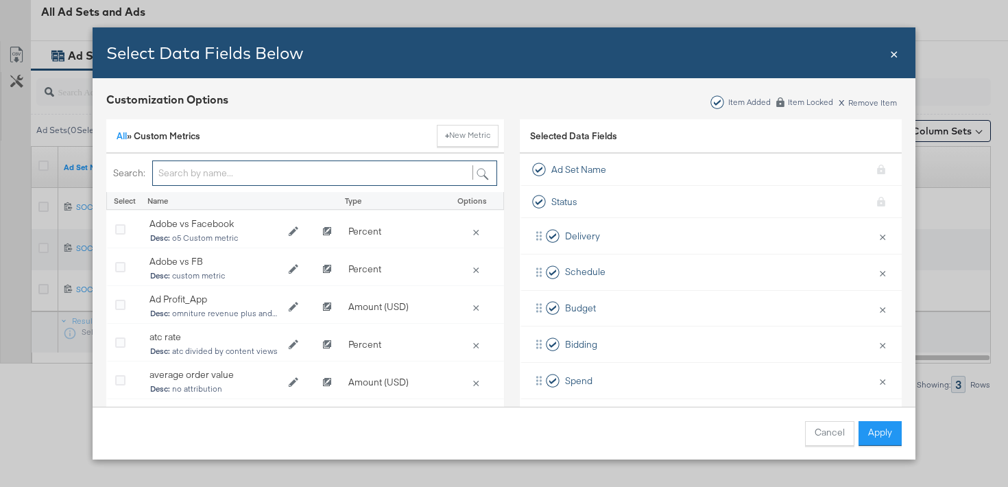
click at [250, 176] on input "Bulk Add Locations Modal" at bounding box center [324, 173] width 345 height 25
type input "cvr"
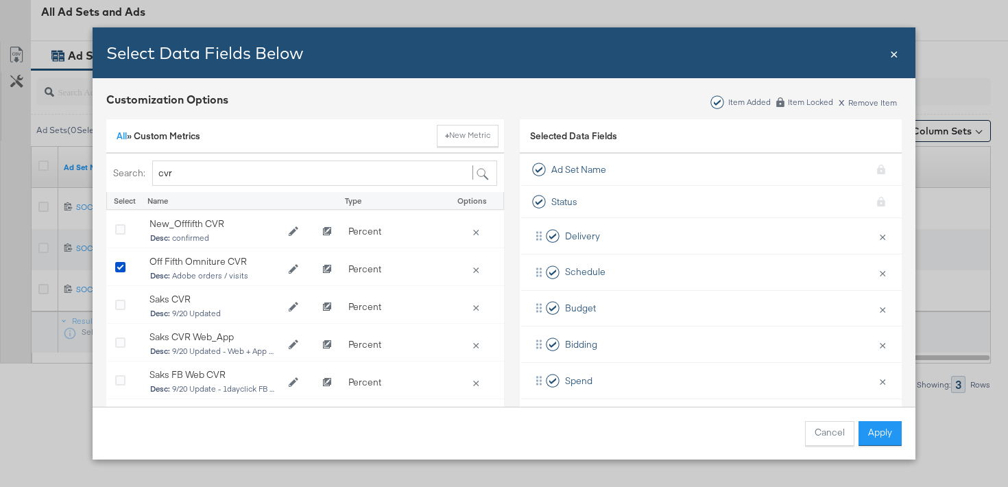
click at [895, 56] on span "×" at bounding box center [894, 52] width 8 height 19
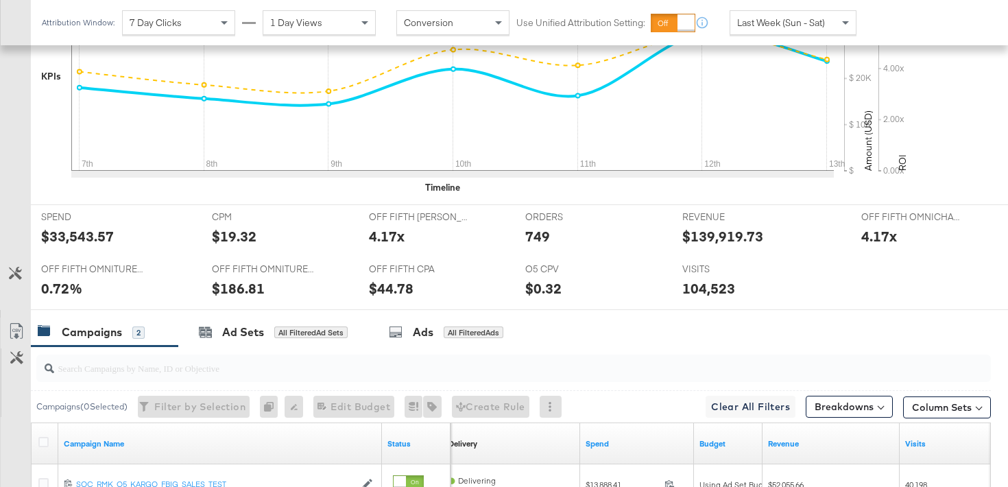
scroll to position [452, 0]
click at [798, 13] on div "Last Week (Sun - Sat)" at bounding box center [794, 22] width 126 height 23
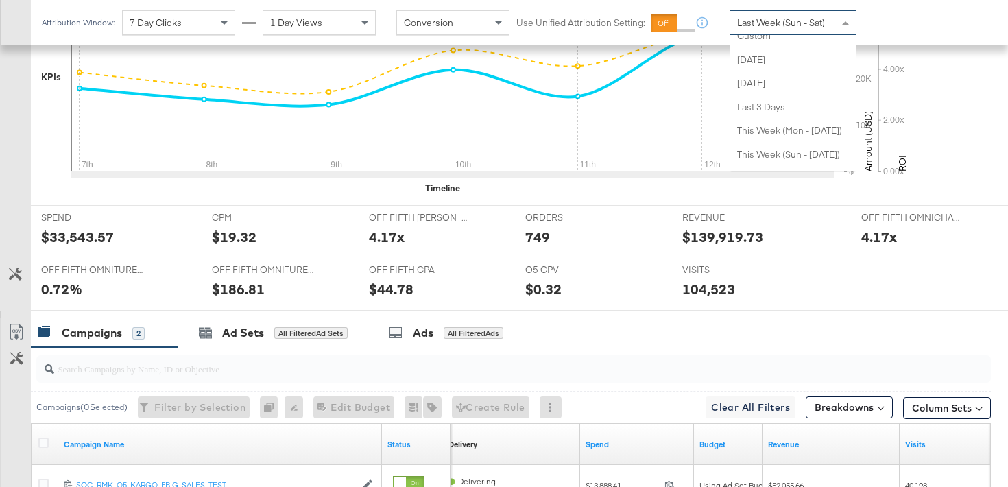
scroll to position [0, 0]
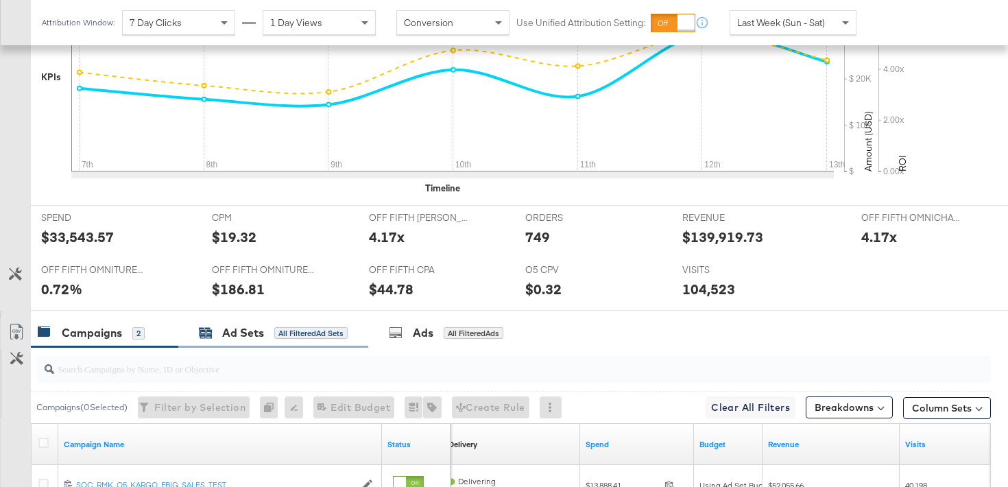
click at [284, 336] on div "All Filtered Ad Sets" at bounding box center [310, 333] width 73 height 12
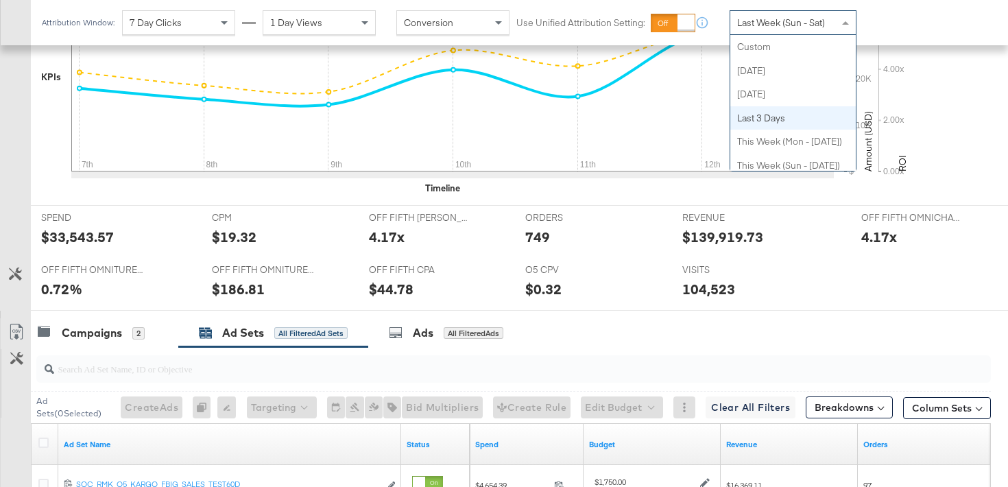
click at [816, 21] on span "Last Week (Sun - Sat)" at bounding box center [782, 22] width 88 height 12
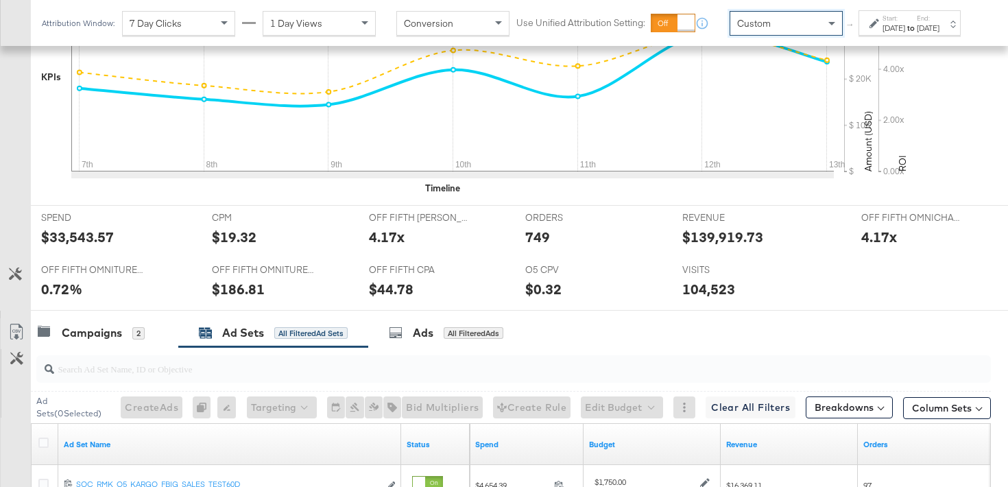
click at [906, 33] on strong "to" at bounding box center [912, 28] width 12 height 10
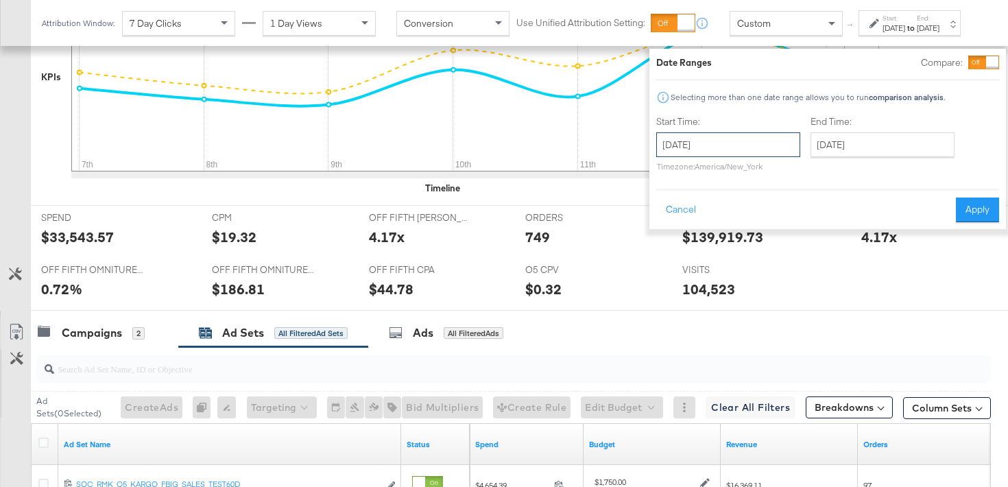
click at [720, 152] on input "[DATE]" at bounding box center [729, 144] width 144 height 25
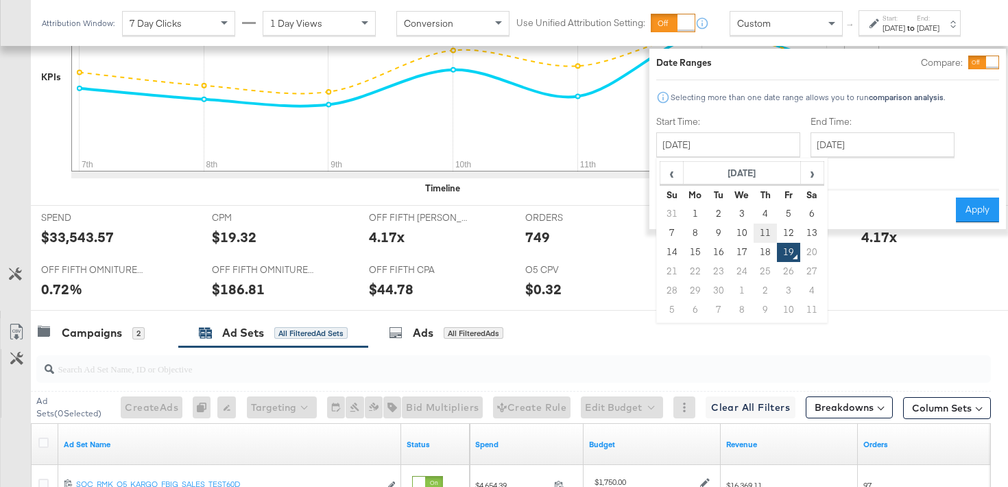
click at [754, 228] on td "11" at bounding box center [765, 233] width 23 height 19
type input "[DATE]"
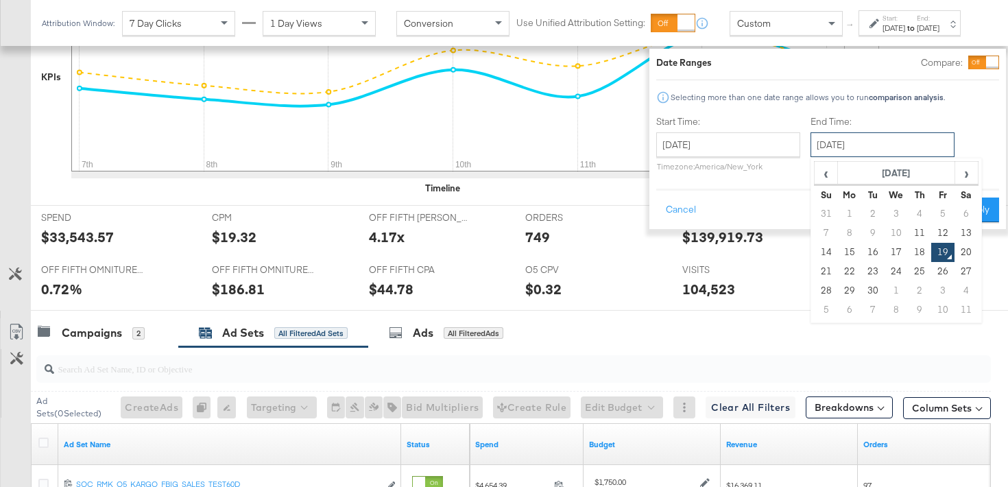
click at [853, 150] on input "[DATE]" at bounding box center [883, 144] width 144 height 25
click at [908, 244] on td "18" at bounding box center [919, 252] width 23 height 19
type input "[DATE]"
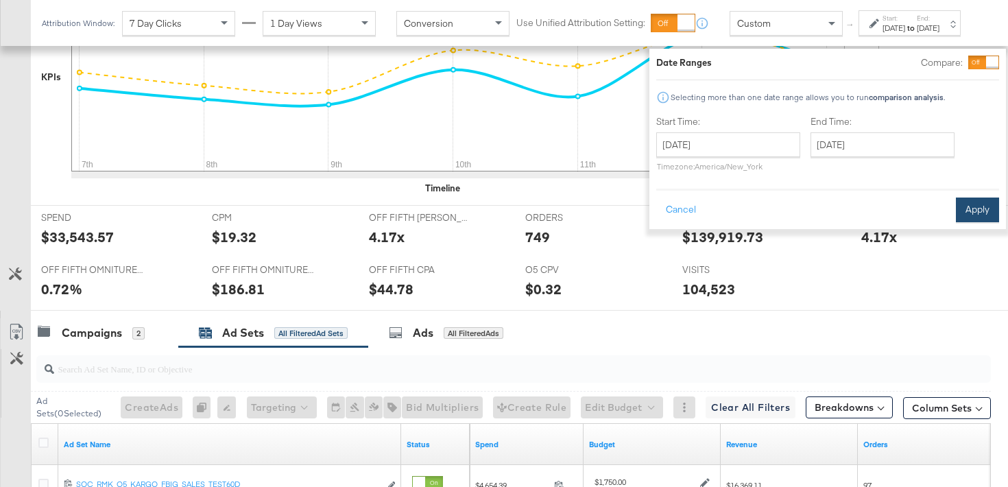
click at [956, 213] on button "Apply" at bounding box center [977, 210] width 43 height 25
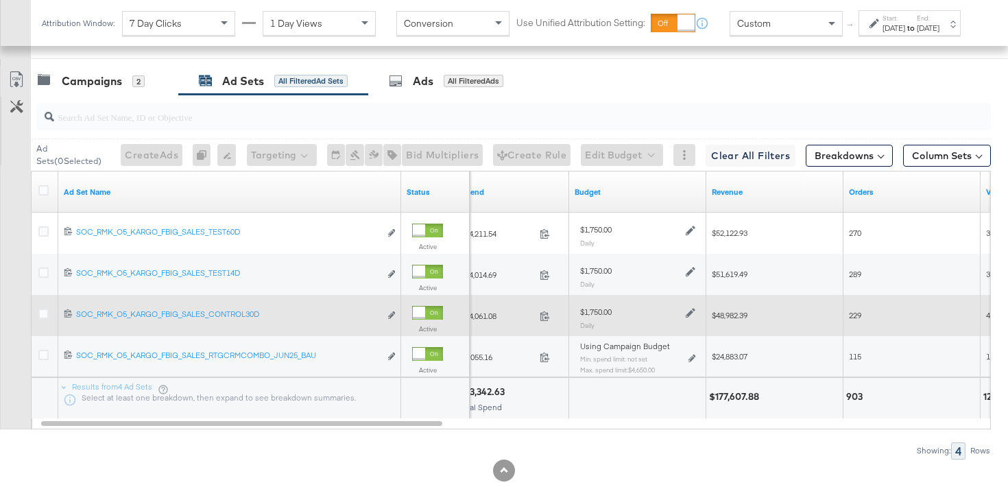
scroll to position [685, 0]
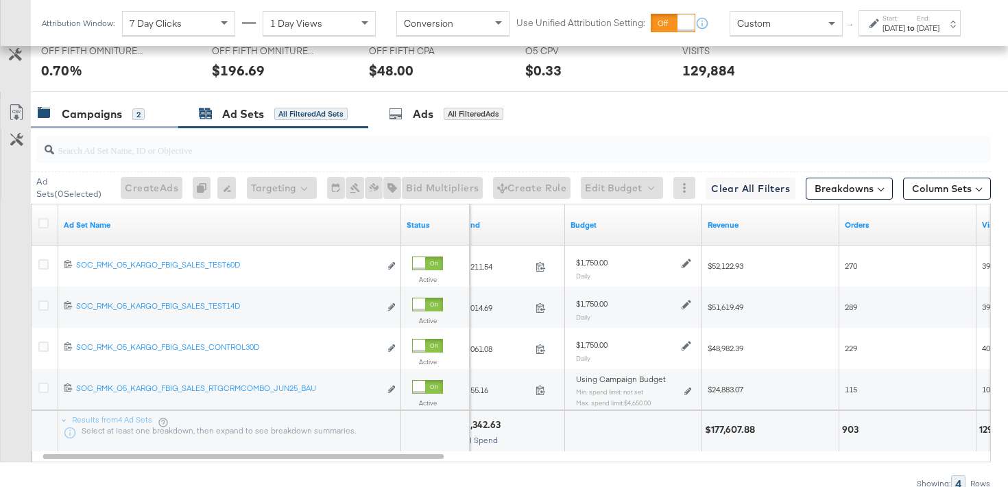
click at [118, 124] on div "Campaigns 2" at bounding box center [105, 114] width 148 height 30
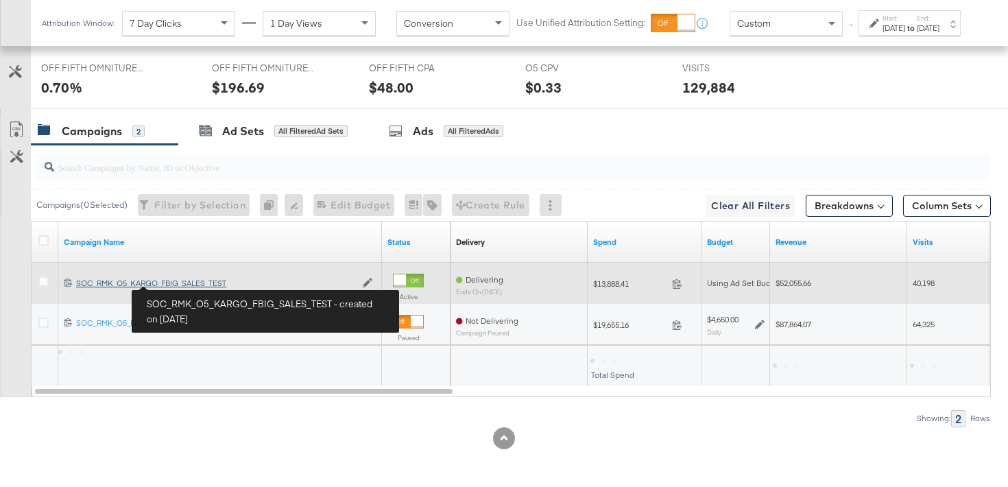
click at [183, 284] on div "SOC_RMK_O5_KARGO_FBIG_SALES_TEST SOC_RMK_O5_KARGO_FBIG_SALES_TEST" at bounding box center [215, 283] width 279 height 11
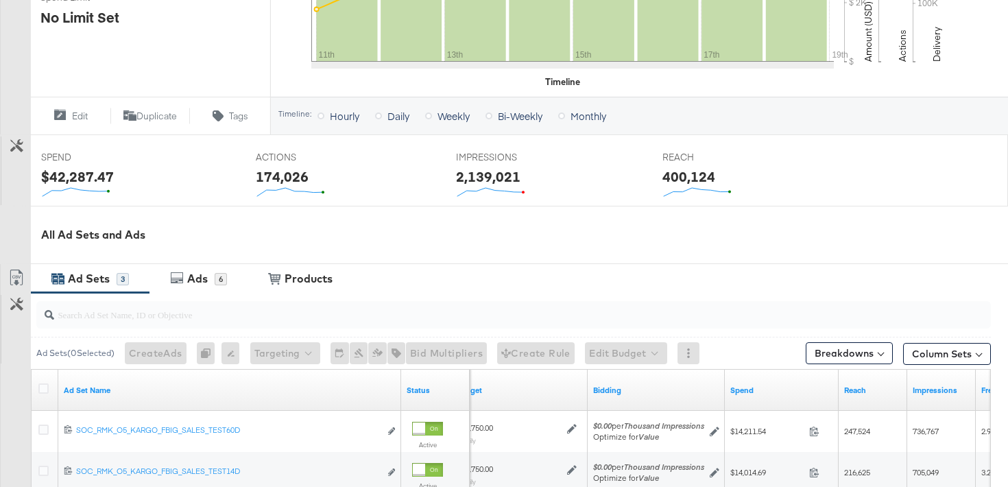
scroll to position [645, 0]
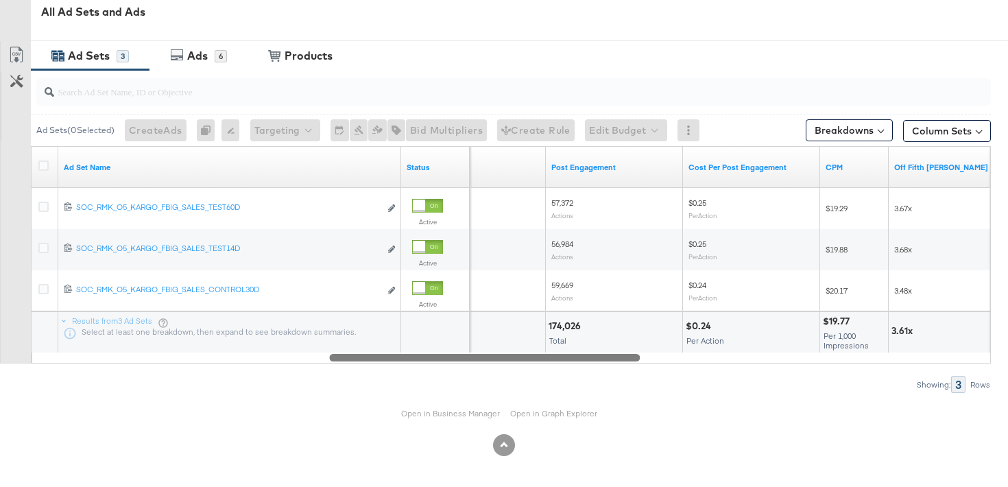
drag, startPoint x: 510, startPoint y: 359, endPoint x: 445, endPoint y: 358, distance: 65.2
click at [445, 358] on div at bounding box center [484, 357] width 311 height 12
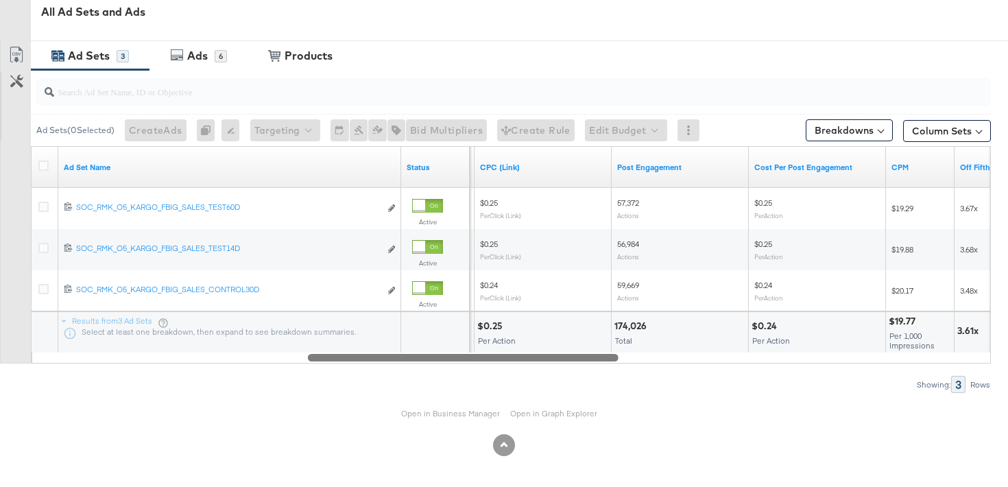
drag, startPoint x: 438, startPoint y: 359, endPoint x: 598, endPoint y: 352, distance: 160.0
click at [598, 353] on div at bounding box center [463, 357] width 311 height 12
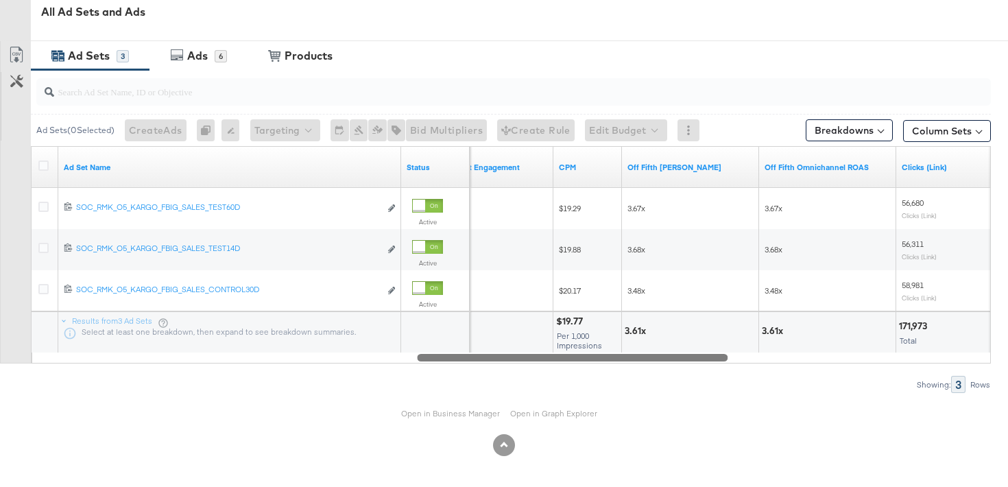
drag, startPoint x: 595, startPoint y: 356, endPoint x: 707, endPoint y: 325, distance: 116.2
click at [707, 325] on div "Ad Set Name Status Cost Per Post Engagement CPM Off Fifth [PERSON_NAME] Off Fif…" at bounding box center [511, 254] width 960 height 217
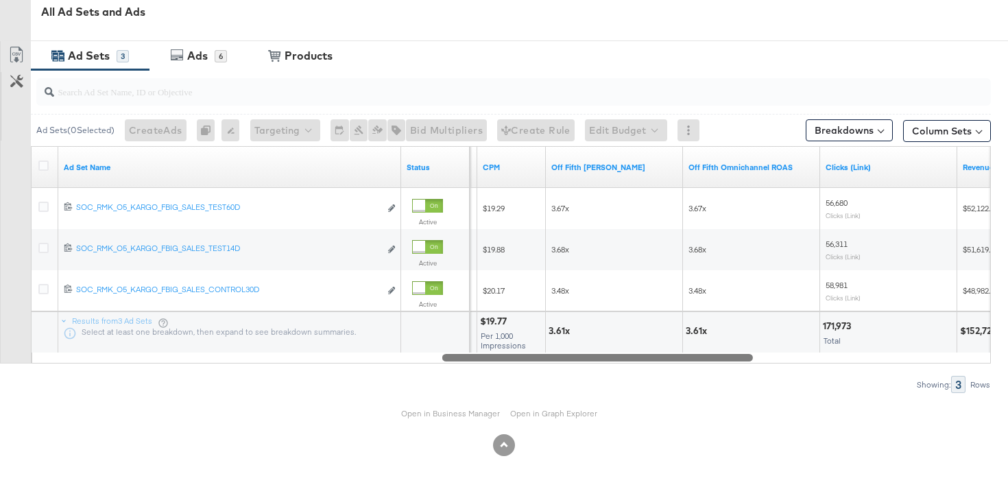
drag, startPoint x: 659, startPoint y: 357, endPoint x: 683, endPoint y: 356, distance: 24.7
click at [683, 357] on div at bounding box center [598, 357] width 311 height 12
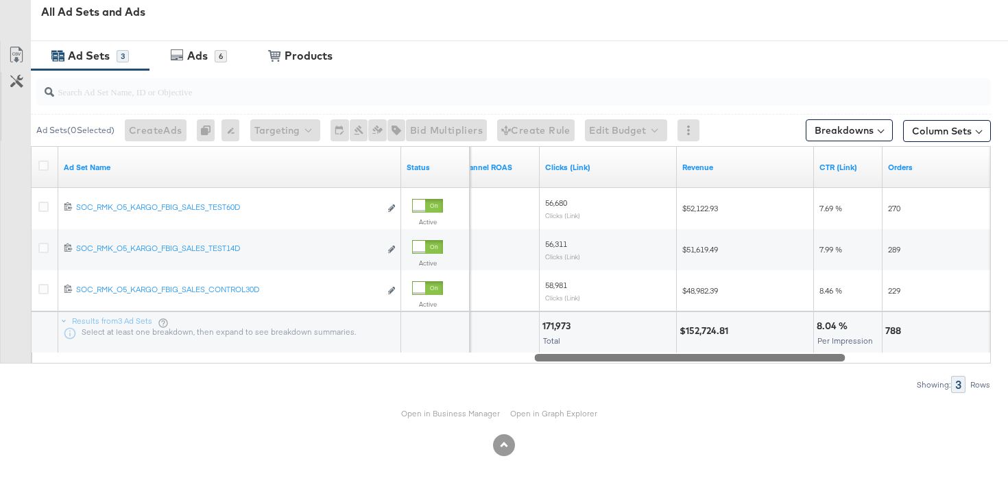
drag, startPoint x: 637, startPoint y: 359, endPoint x: 729, endPoint y: 346, distance: 92.9
click at [730, 347] on div "Ad Set Name Status Off Fifth Omnichannel ROAS Clicks (Link) Revenue CTR (Link) …" at bounding box center [511, 254] width 960 height 217
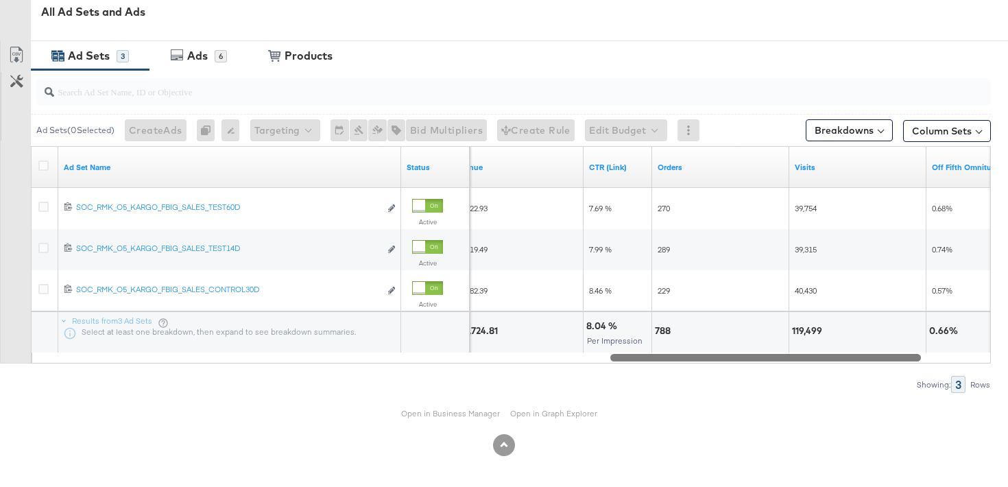
drag, startPoint x: 657, startPoint y: 356, endPoint x: 733, endPoint y: 326, distance: 82.6
click at [733, 326] on div "Ad Set Name Status Revenue CTR (Link) Orders Visits Off Fifth Omniture CVR 1202…" at bounding box center [511, 254] width 960 height 217
drag, startPoint x: 699, startPoint y: 362, endPoint x: 716, endPoint y: 360, distance: 17.3
click at [716, 360] on div "Ad Set Name Status Revenue CTR (Link) Orders Visits Off Fifth Omniture CVR 1202…" at bounding box center [511, 254] width 960 height 217
click at [692, 379] on div "Showing: 3 Rows" at bounding box center [495, 384] width 991 height 17
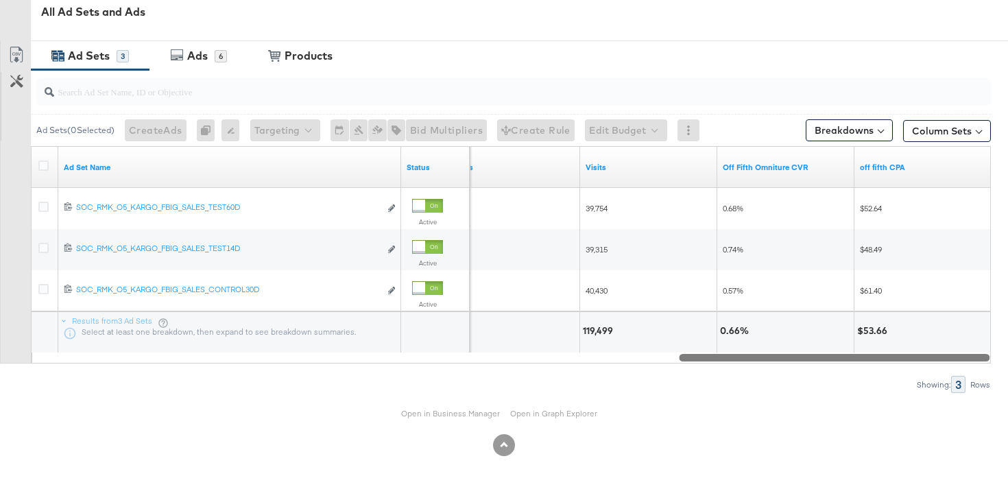
drag, startPoint x: 720, startPoint y: 357, endPoint x: 851, endPoint y: 336, distance: 132.6
click at [851, 336] on div "Ad Set Name Status Orders Visits Off Fifth Omniture CVR off fifth CPA 120234334…" at bounding box center [511, 254] width 960 height 217
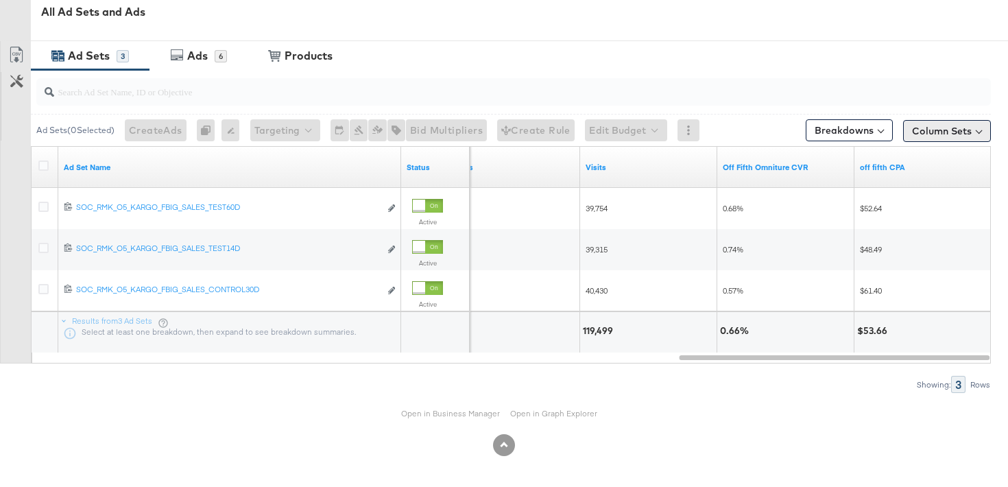
click at [971, 132] on button "Column Sets" at bounding box center [948, 131] width 88 height 22
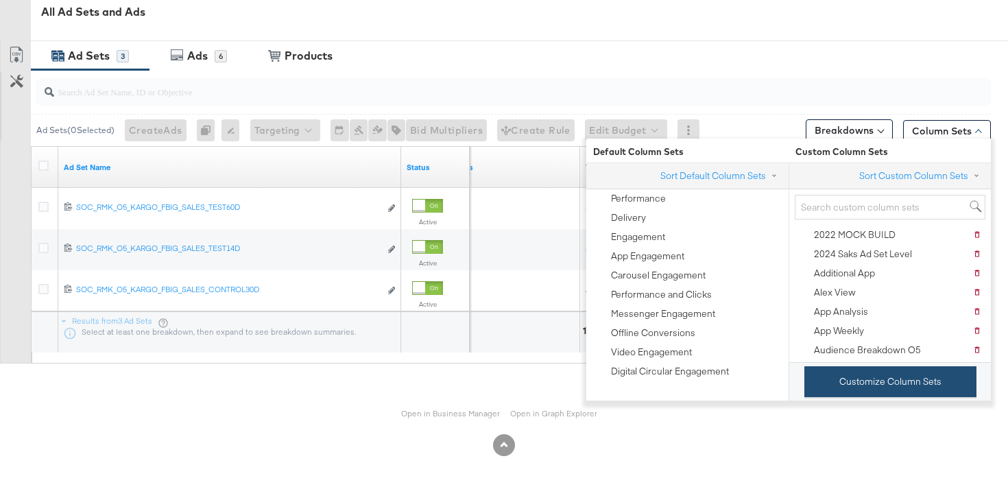
click at [839, 377] on button "Customize Column Sets" at bounding box center [891, 381] width 172 height 31
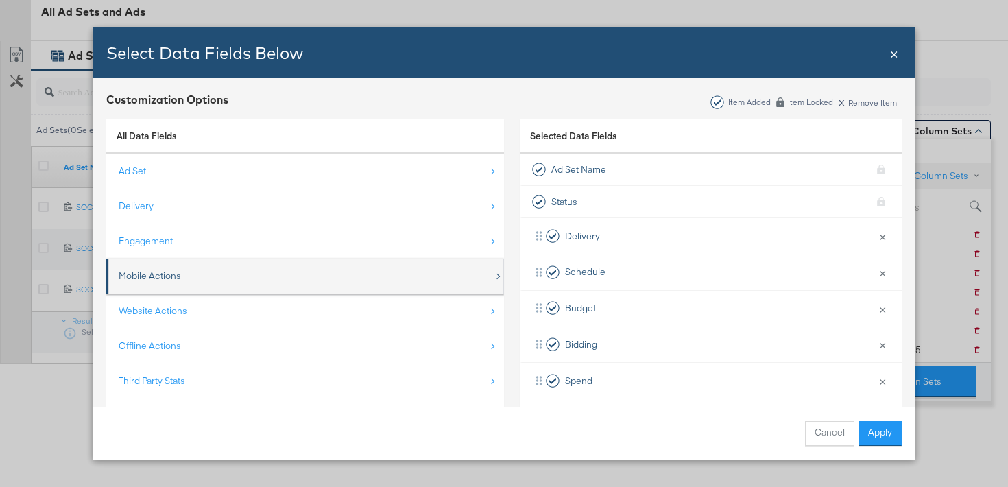
scroll to position [20, 0]
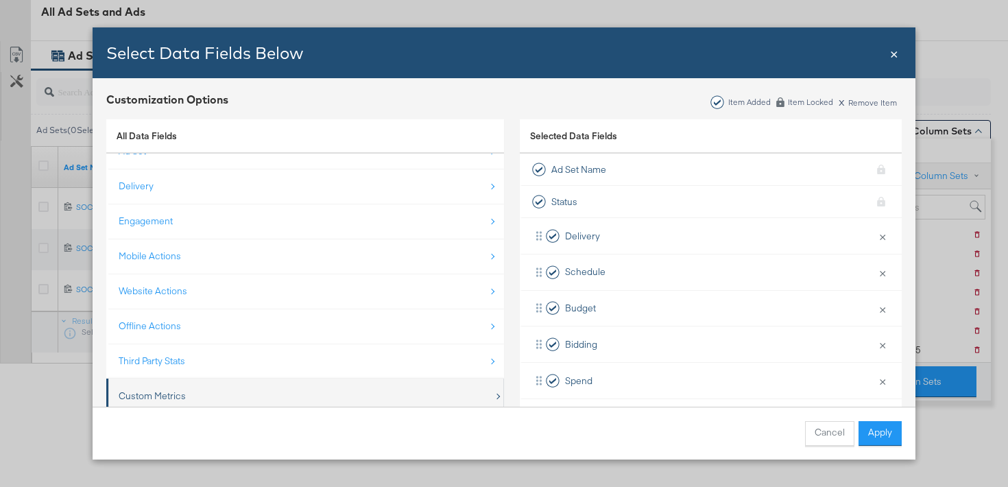
click at [237, 395] on div "Custom Metrics" at bounding box center [306, 396] width 375 height 28
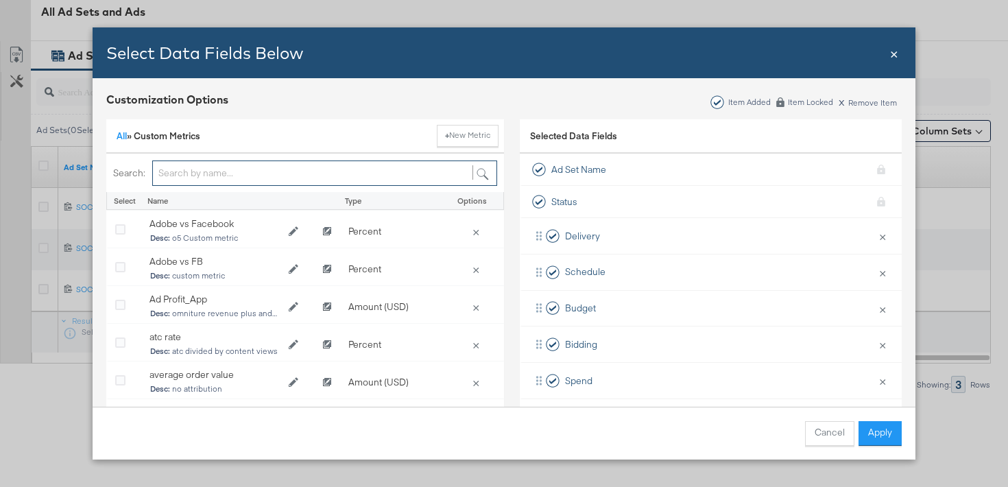
click at [228, 173] on input "Bulk Add Locations Modal" at bounding box center [324, 173] width 345 height 25
type input "x"
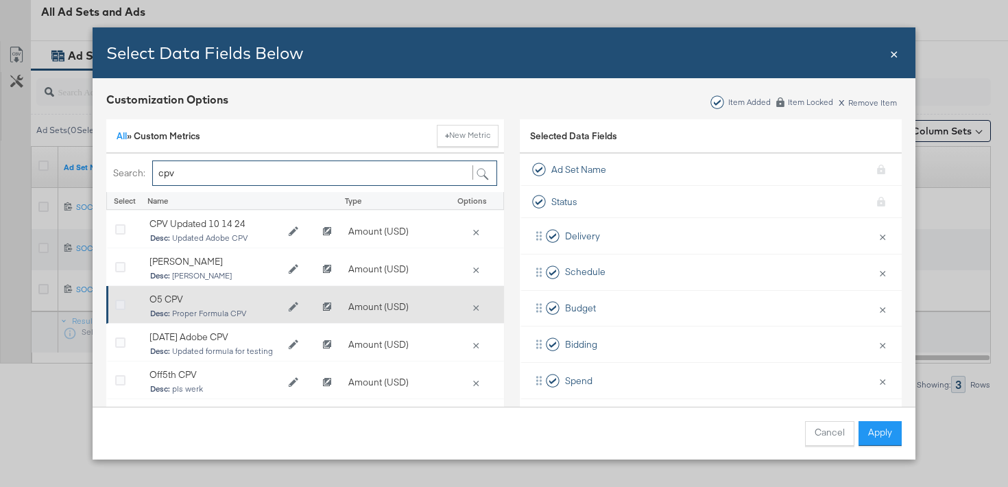
type input "cpv"
click at [124, 305] on icon "Bulk Add Locations Modal" at bounding box center [120, 305] width 10 height 10
click at [0, 0] on input "Bulk Add Locations Modal" at bounding box center [0, 0] width 0 height 0
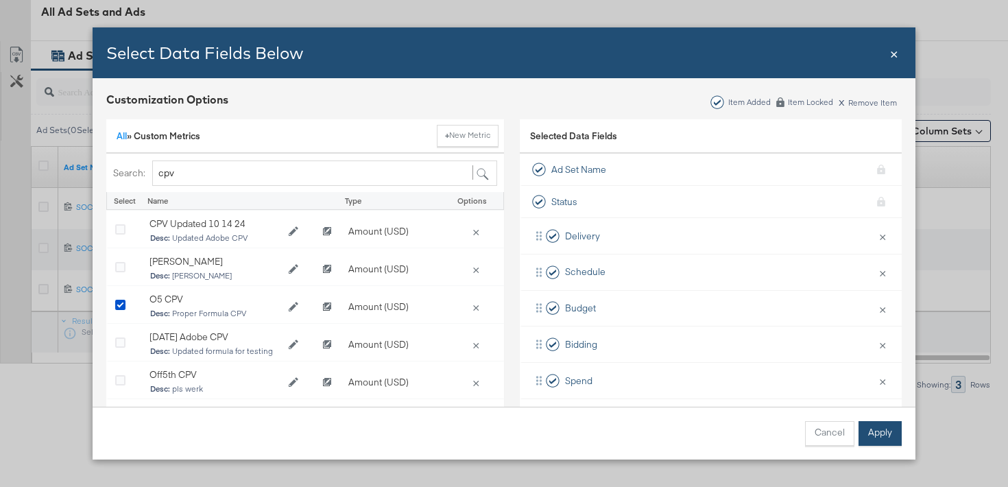
click at [880, 436] on button "Apply" at bounding box center [880, 433] width 43 height 25
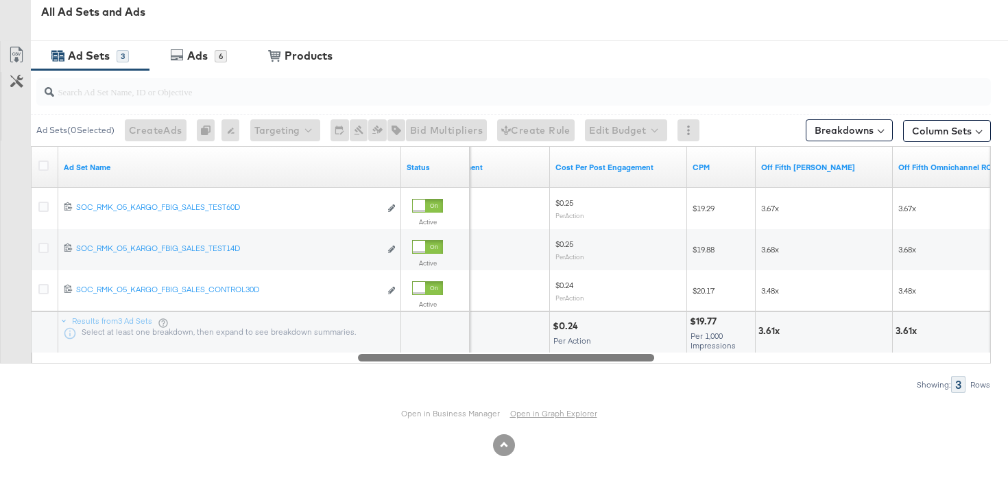
drag, startPoint x: 788, startPoint y: 359, endPoint x: 587, endPoint y: 408, distance: 207.5
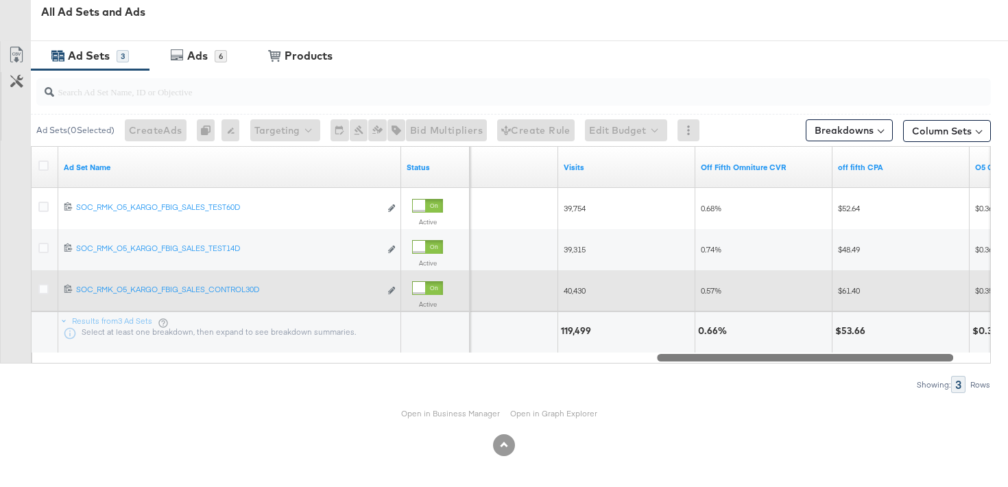
drag, startPoint x: 649, startPoint y: 356, endPoint x: 939, endPoint y: 291, distance: 296.8
click at [939, 291] on div "Ad Set Name Status Orders Visits Off Fifth Omniture CVR off fifth CPA O5 CPV 12…" at bounding box center [511, 254] width 960 height 217
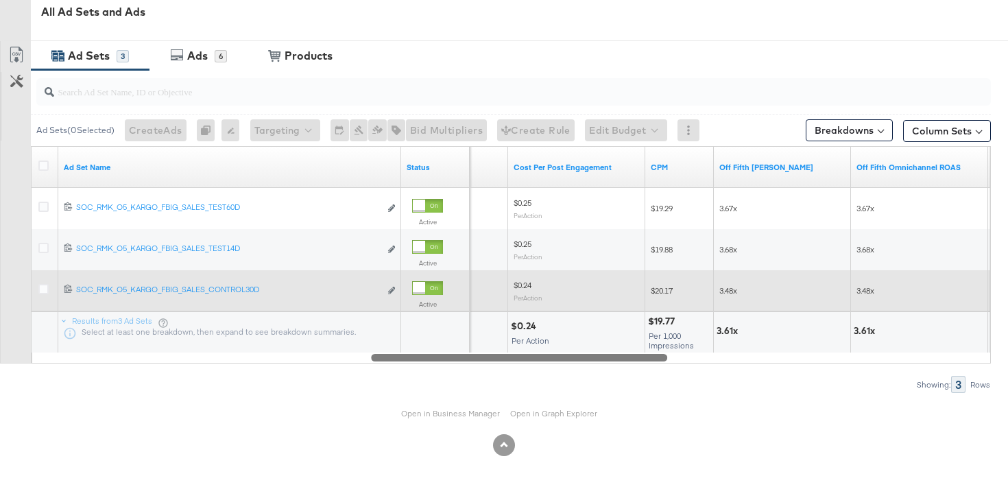
drag, startPoint x: 717, startPoint y: 357, endPoint x: 473, endPoint y: 302, distance: 249.7
click at [473, 302] on div "Ad Set Name Status Post Engagement Cost Per Post Engagement CPM Off Fifth [PERS…" at bounding box center [511, 254] width 960 height 217
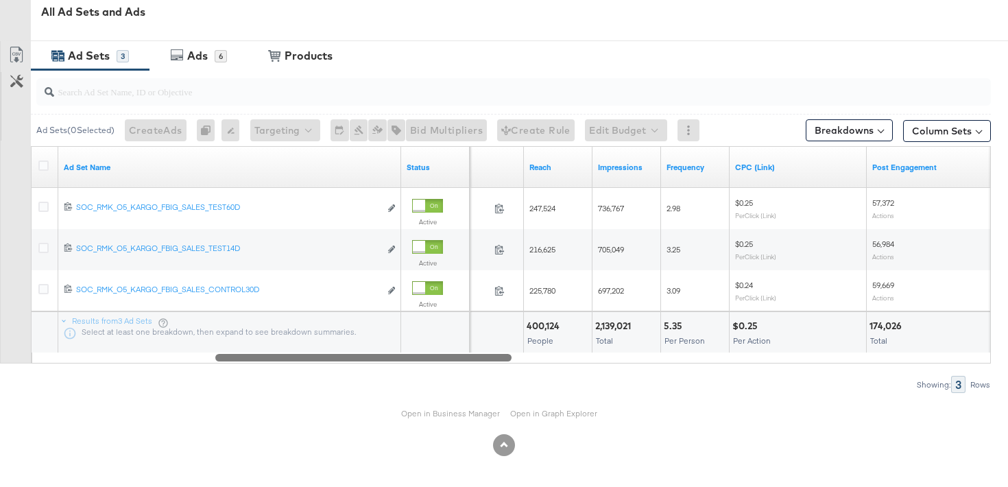
drag, startPoint x: 503, startPoint y: 358, endPoint x: 347, endPoint y: 342, distance: 156.6
click at [347, 342] on div "Ad Set Name Status Spend Reach Impressions Frequency CPC (Link) Post Engagement…" at bounding box center [511, 254] width 960 height 217
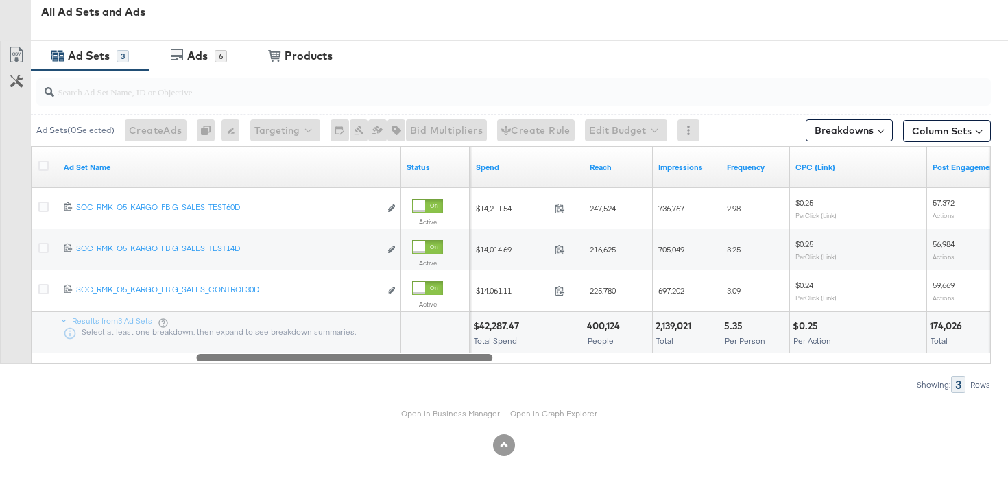
drag, startPoint x: 453, startPoint y: 359, endPoint x: 415, endPoint y: 358, distance: 37.7
click at [415, 358] on div at bounding box center [344, 357] width 296 height 12
